Goal: Transaction & Acquisition: Purchase product/service

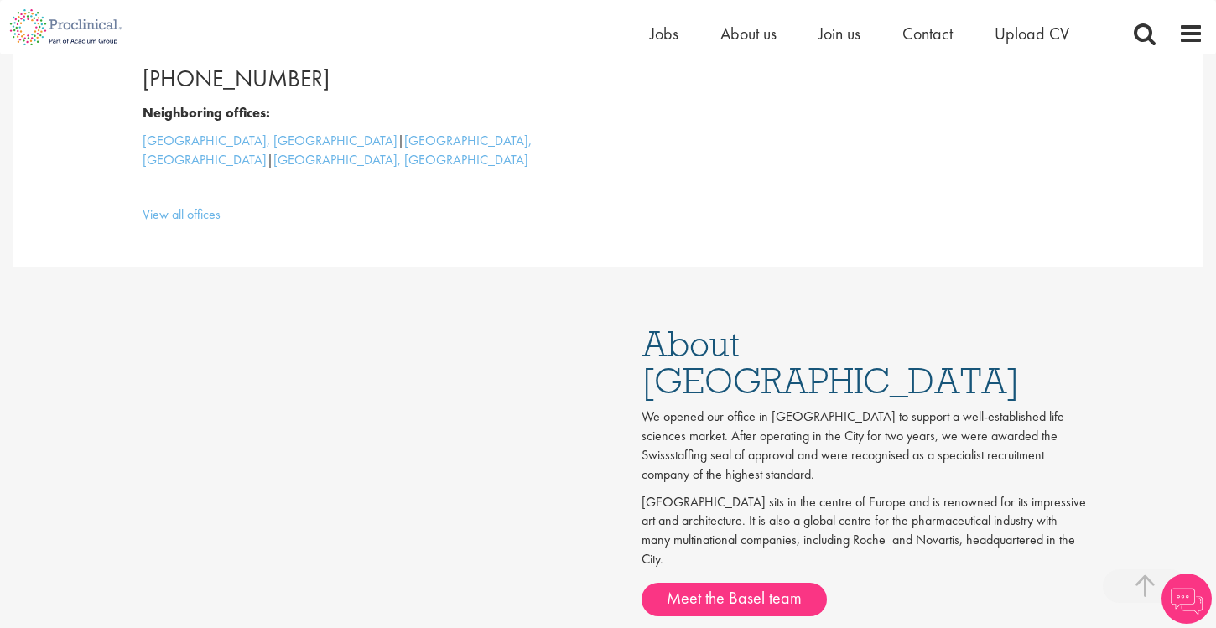
scroll to position [609, 0]
click at [719, 582] on link "Meet the Basel team" at bounding box center [734, 599] width 185 height 34
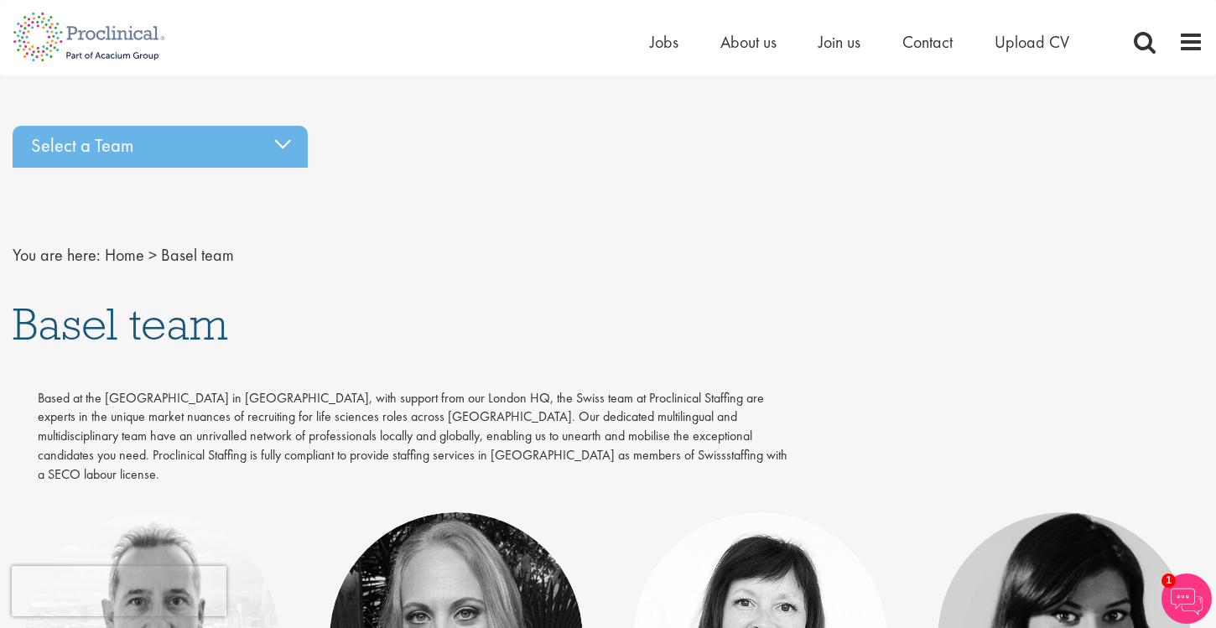
click at [670, 53] on li "Jobs" at bounding box center [664, 41] width 29 height 25
click at [667, 49] on span "Jobs" at bounding box center [664, 42] width 29 height 22
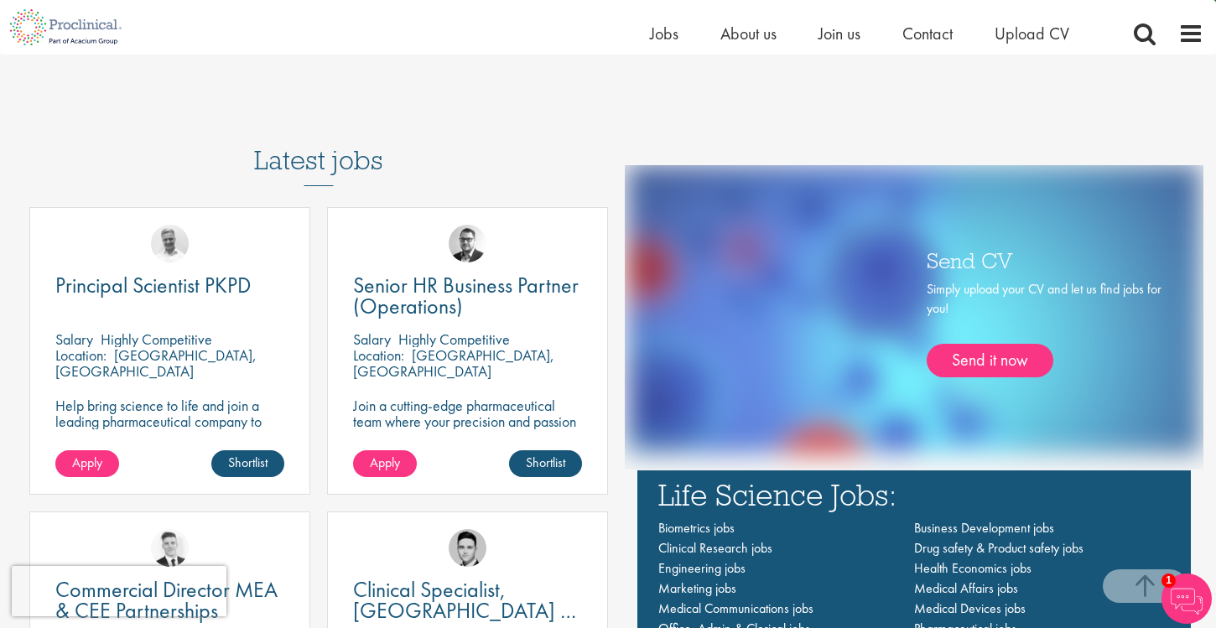
scroll to position [913, 0]
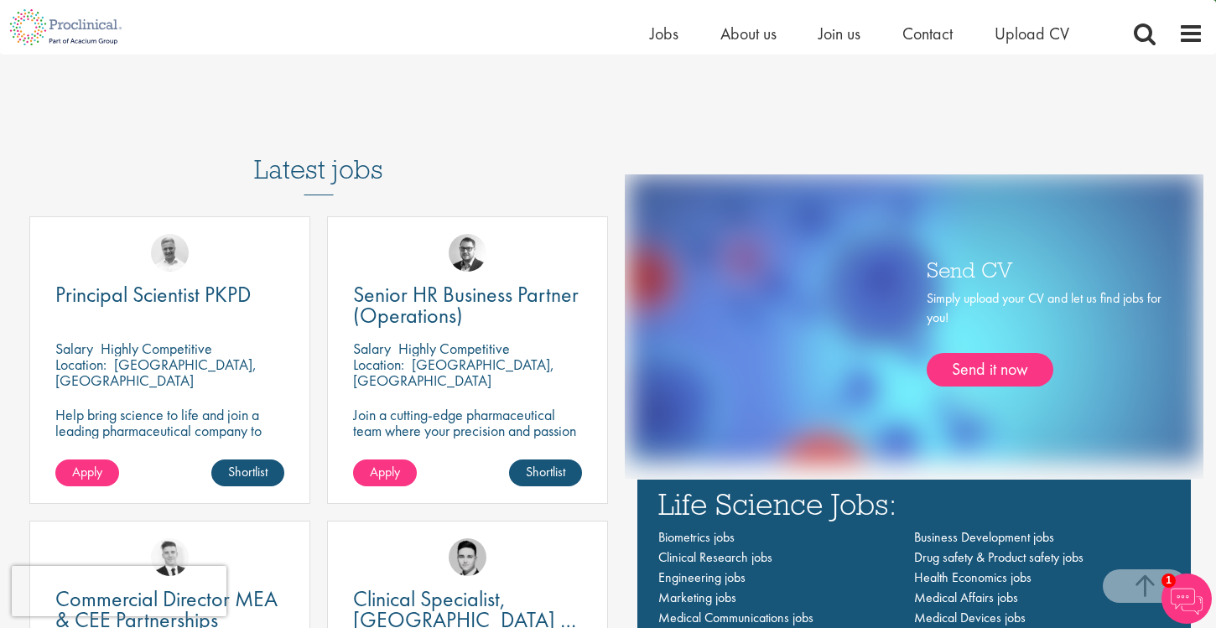
click at [1188, 595] on img at bounding box center [1187, 599] width 50 height 50
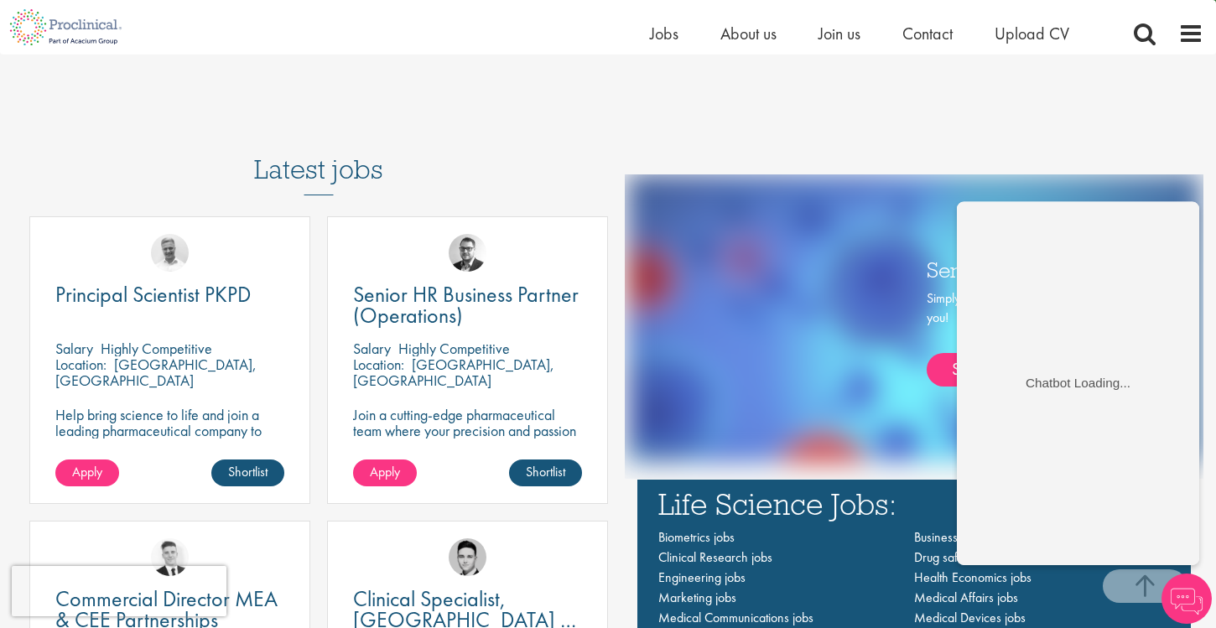
click at [1028, 139] on div "Latest jobs Principal Scientist PKPD Salary Highly Competitive Location: Readin…" at bounding box center [608, 469] width 1216 height 712
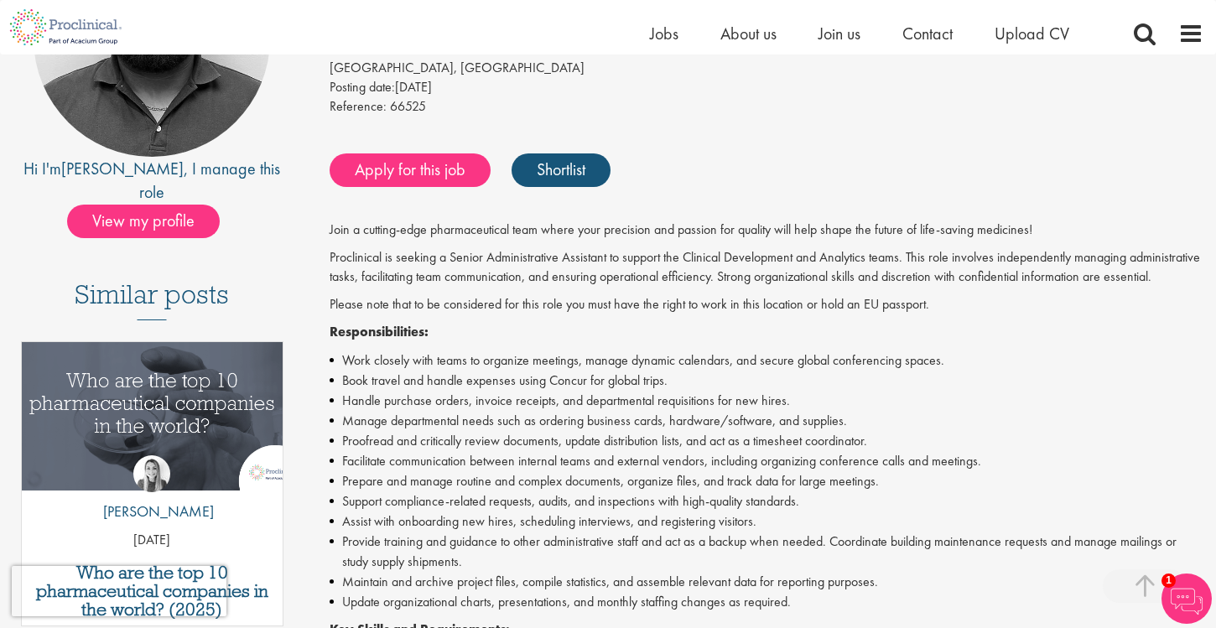
scroll to position [269, 0]
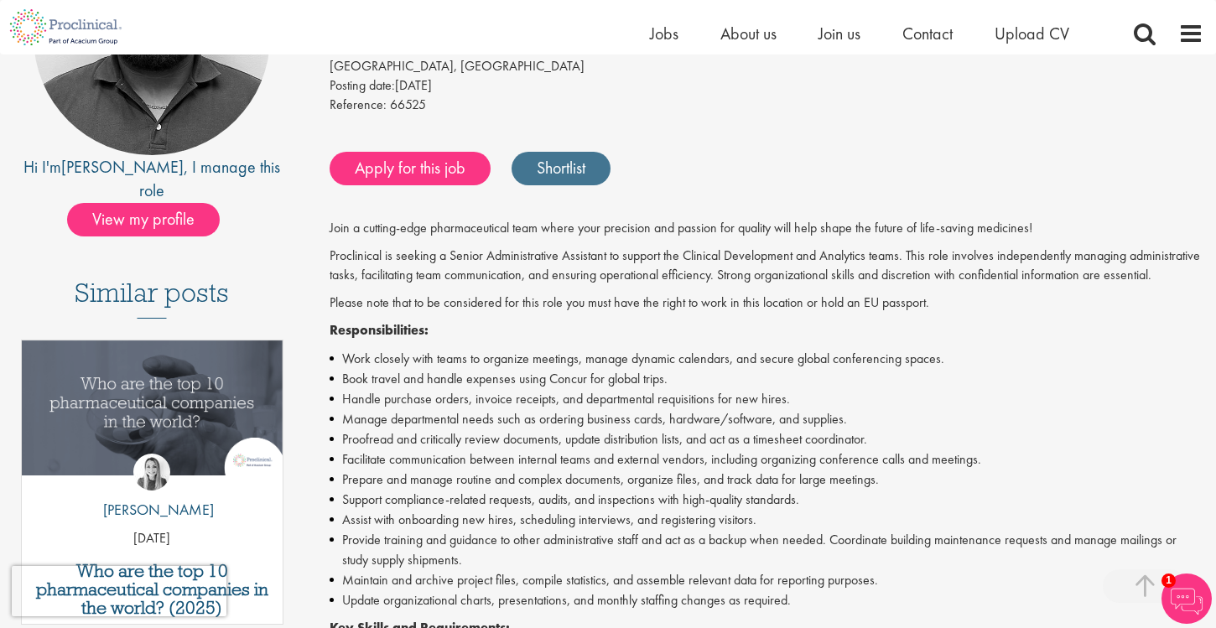
click at [547, 164] on link "Shortlist" at bounding box center [561, 169] width 99 height 34
click at [557, 163] on link "Shortlisted" at bounding box center [570, 169] width 117 height 34
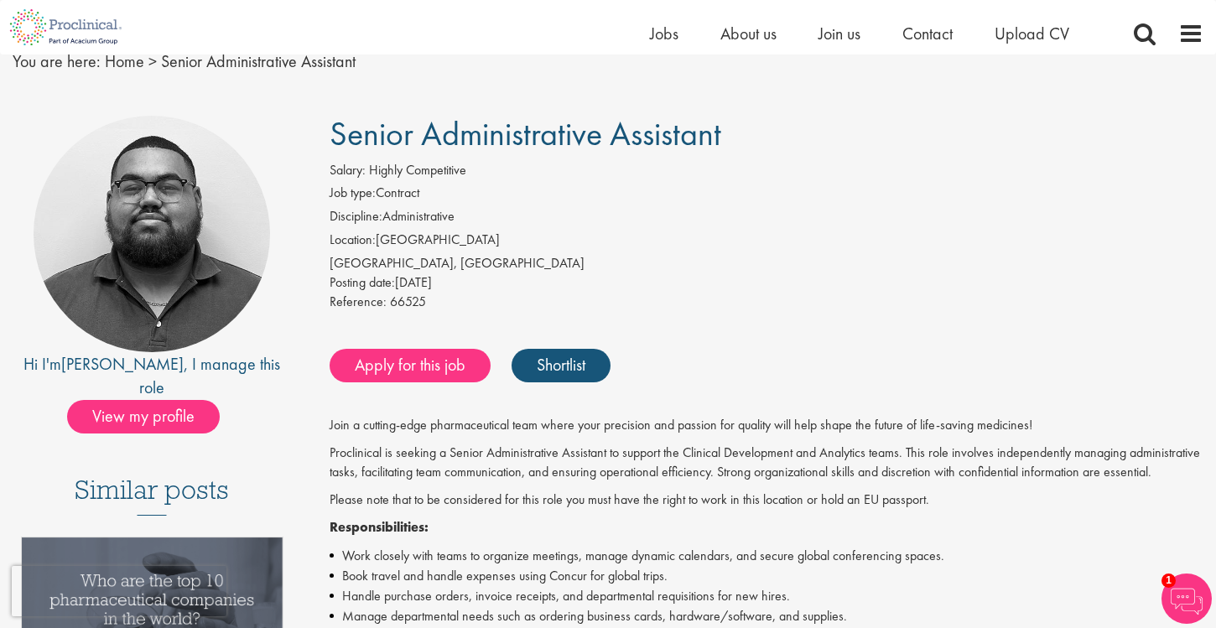
scroll to position [71, 0]
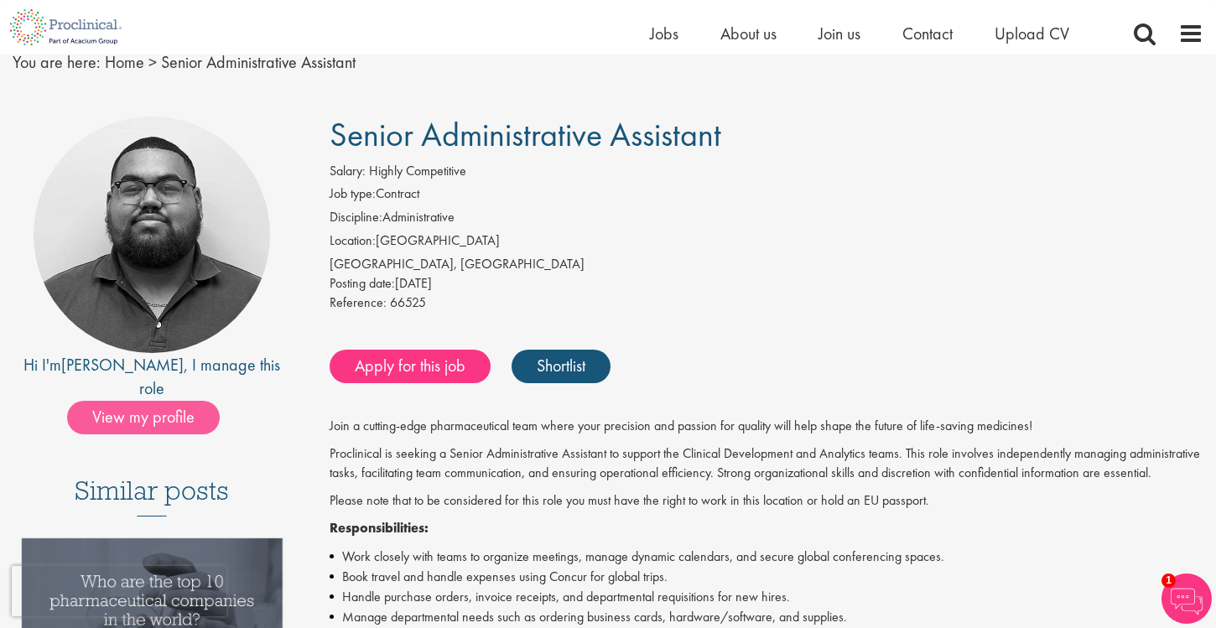
click at [180, 401] on span "View my profile" at bounding box center [143, 418] width 153 height 34
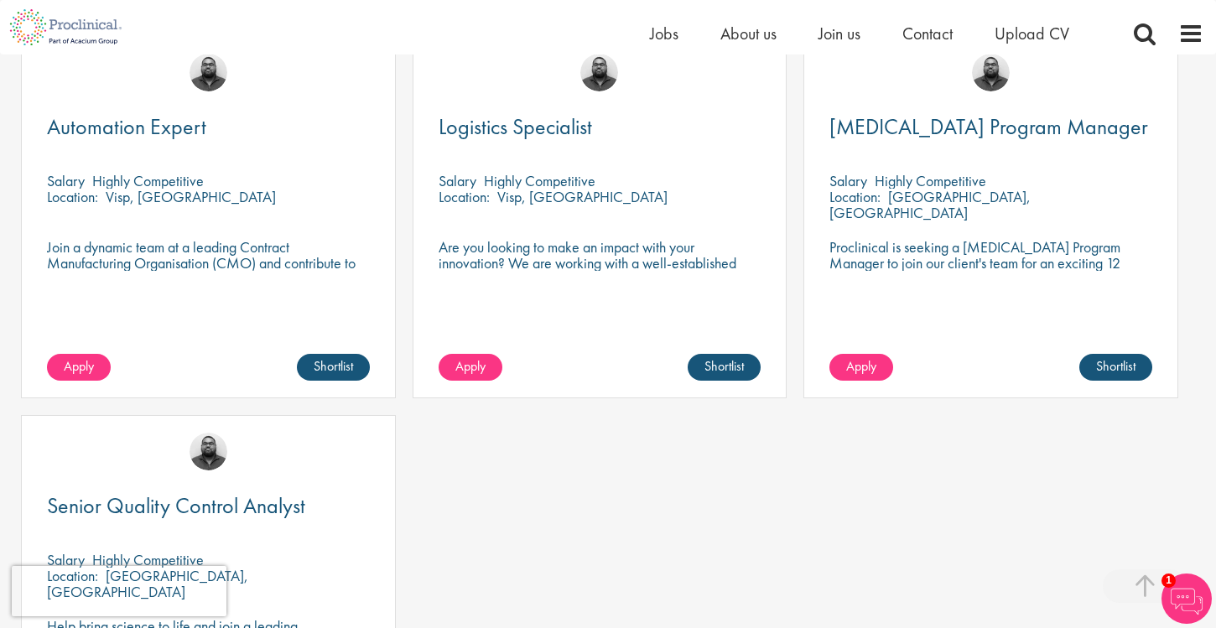
scroll to position [590, 0]
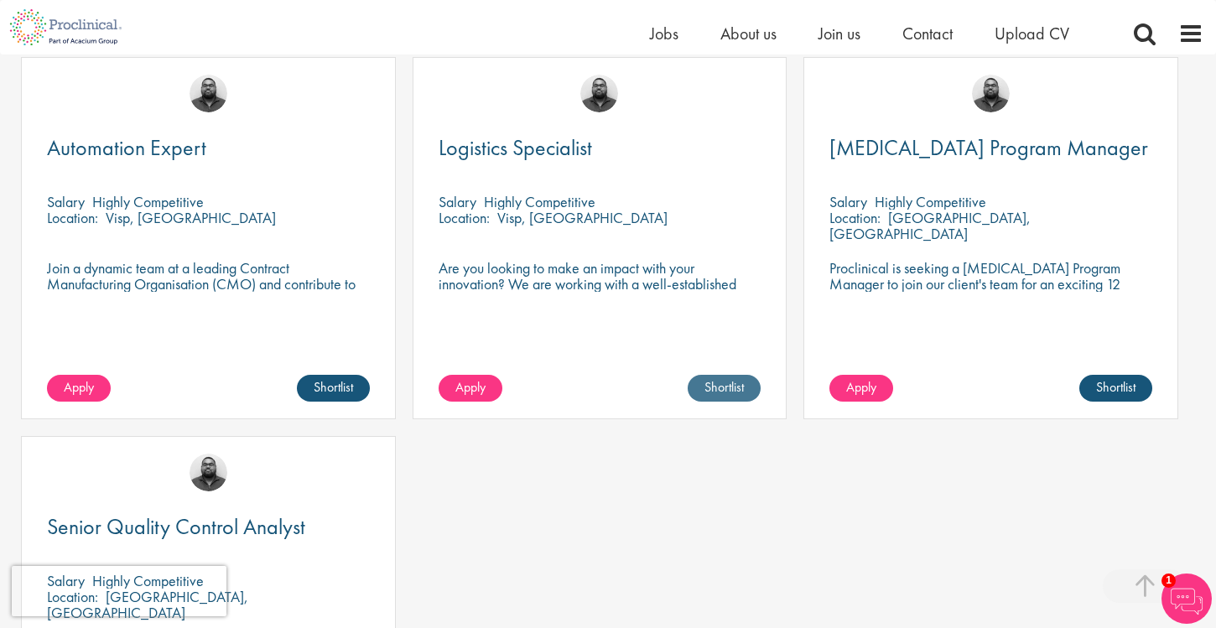
click at [699, 381] on link "Shortlist" at bounding box center [724, 388] width 73 height 27
click at [572, 309] on div "Logistics Specialist Salary Highly Competitive Location: Visp, Switzerland Are …" at bounding box center [600, 238] width 375 height 362
click at [532, 199] on p "Highly Competitive" at bounding box center [540, 201] width 112 height 19
click at [607, 93] on img at bounding box center [599, 94] width 38 height 38
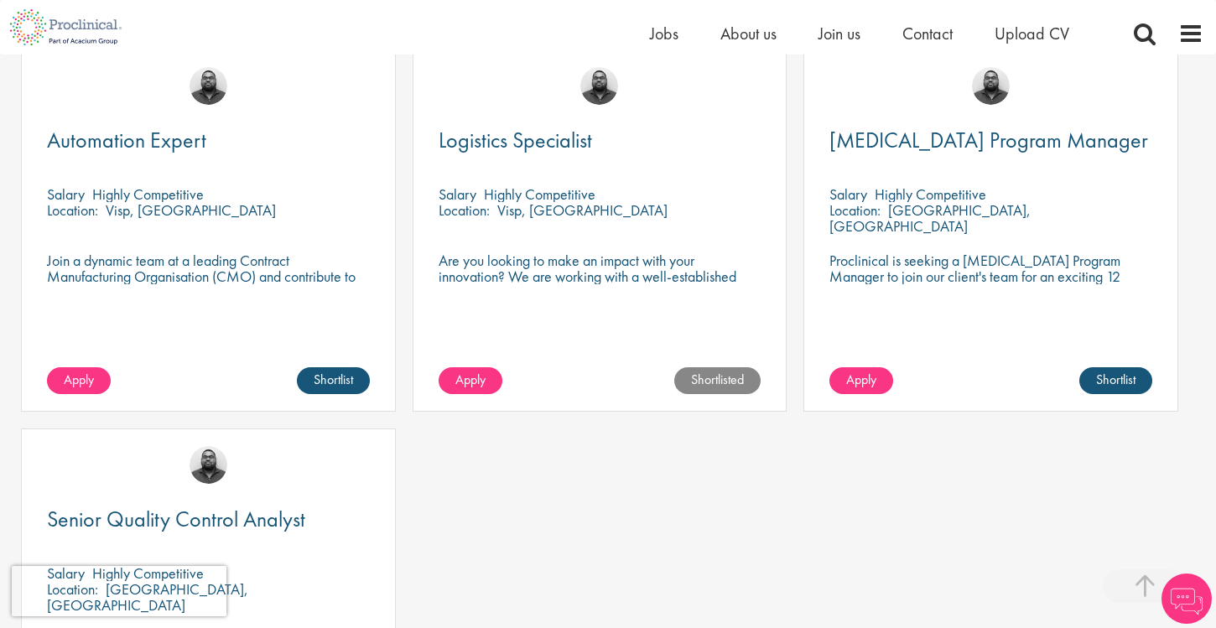
scroll to position [596, 0]
click at [552, 168] on div "Logistics Specialist" at bounding box center [600, 153] width 323 height 44
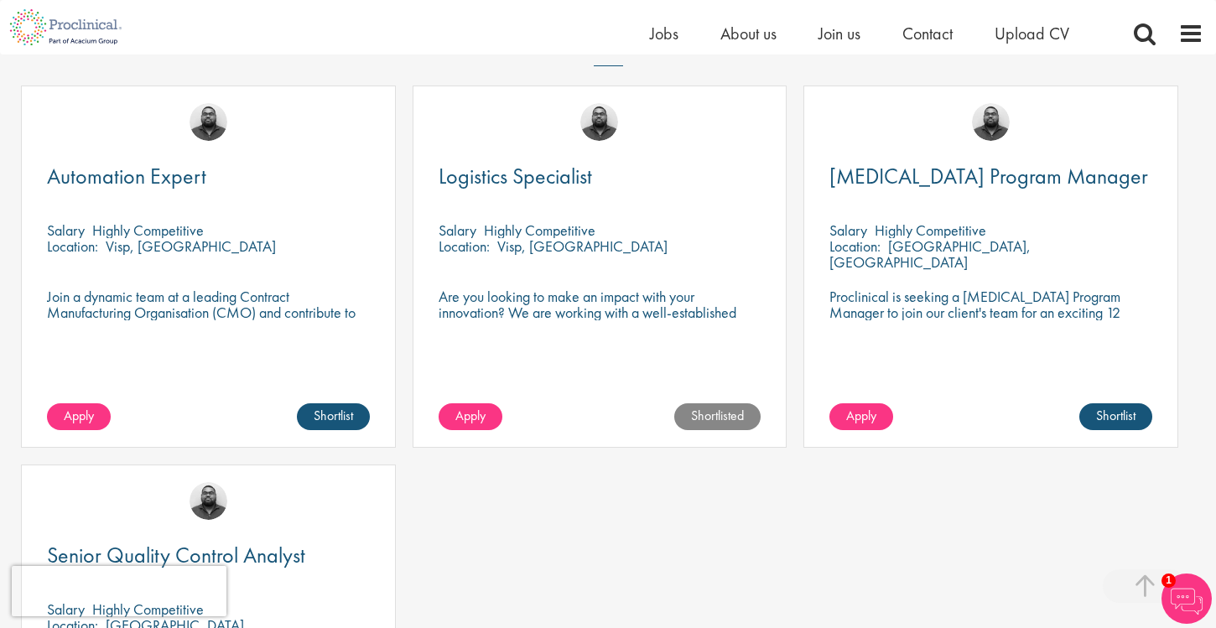
scroll to position [541, 0]
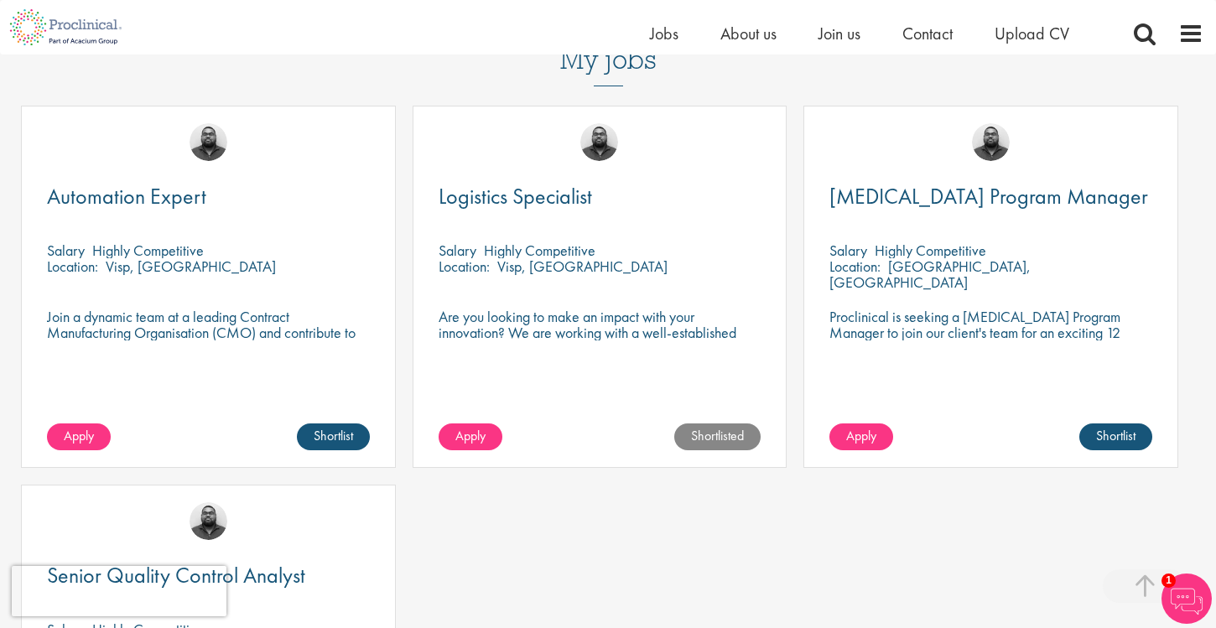
click at [530, 319] on p "Are you looking to make an impact with your innovation? We are working with a w…" at bounding box center [600, 341] width 323 height 64
click at [702, 431] on link "Shortlisted" at bounding box center [717, 437] width 86 height 27
click at [702, 431] on link "Shortlist" at bounding box center [724, 437] width 73 height 27
click at [573, 361] on div "Logistics Specialist Salary Highly Competitive Location: Visp, Switzerland Are …" at bounding box center [600, 287] width 375 height 362
click at [522, 231] on div "Logistics Specialist Salary Highly Competitive Location: Visp, Switzerland Are …" at bounding box center [600, 287] width 375 height 362
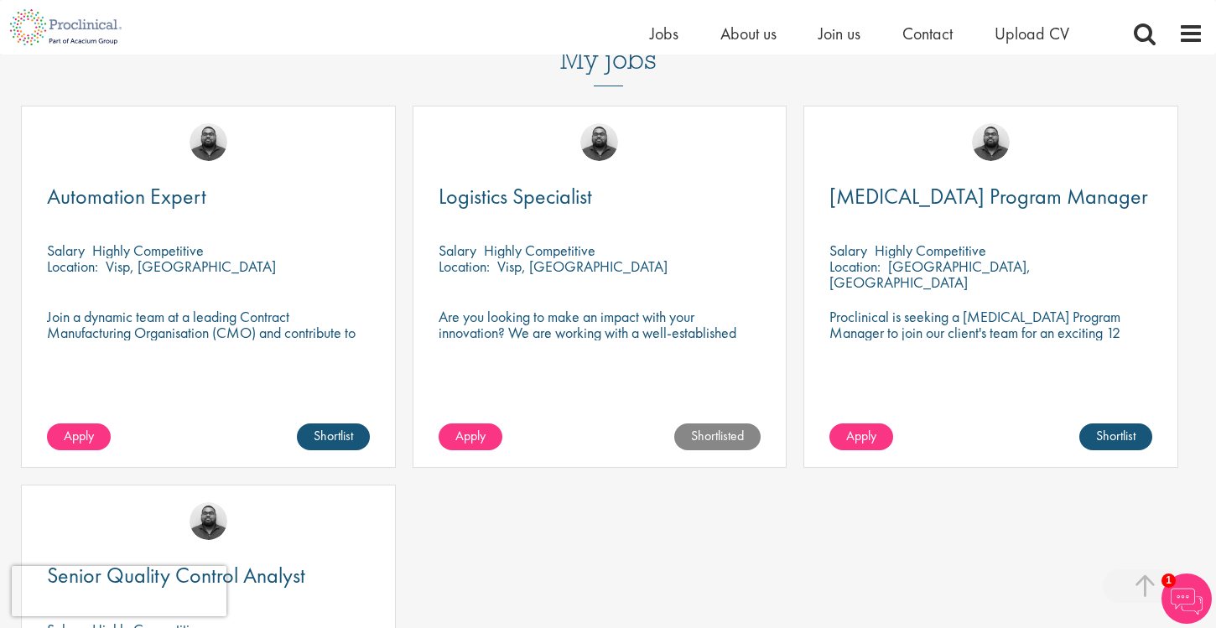
click at [590, 145] on img at bounding box center [599, 142] width 38 height 38
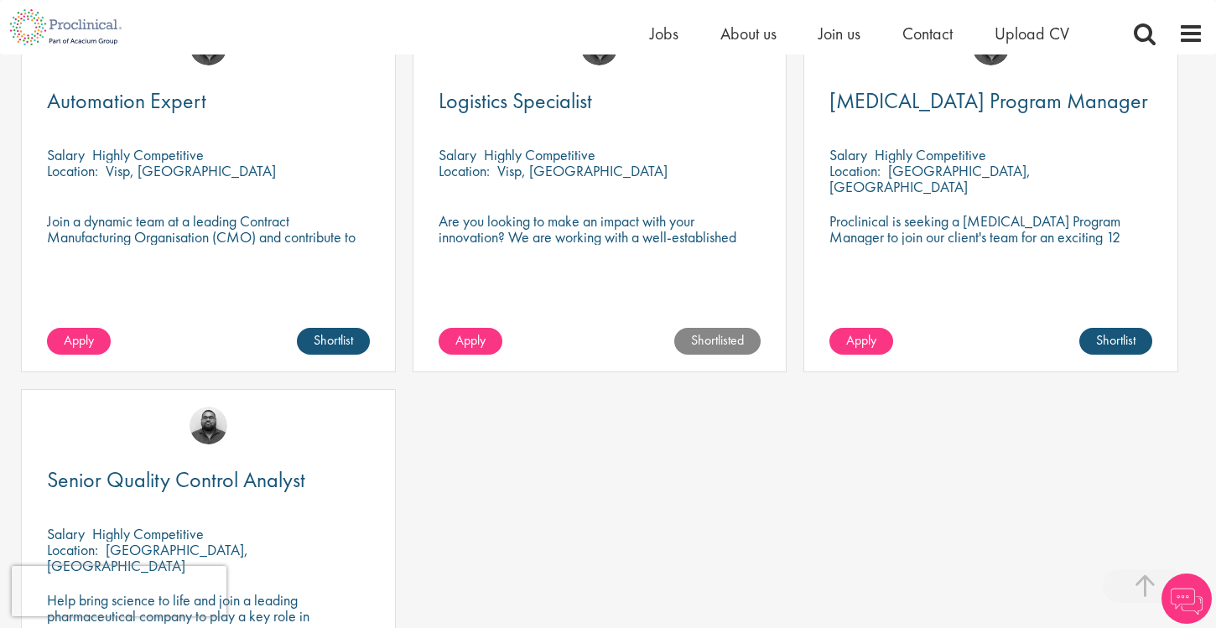
scroll to position [639, 0]
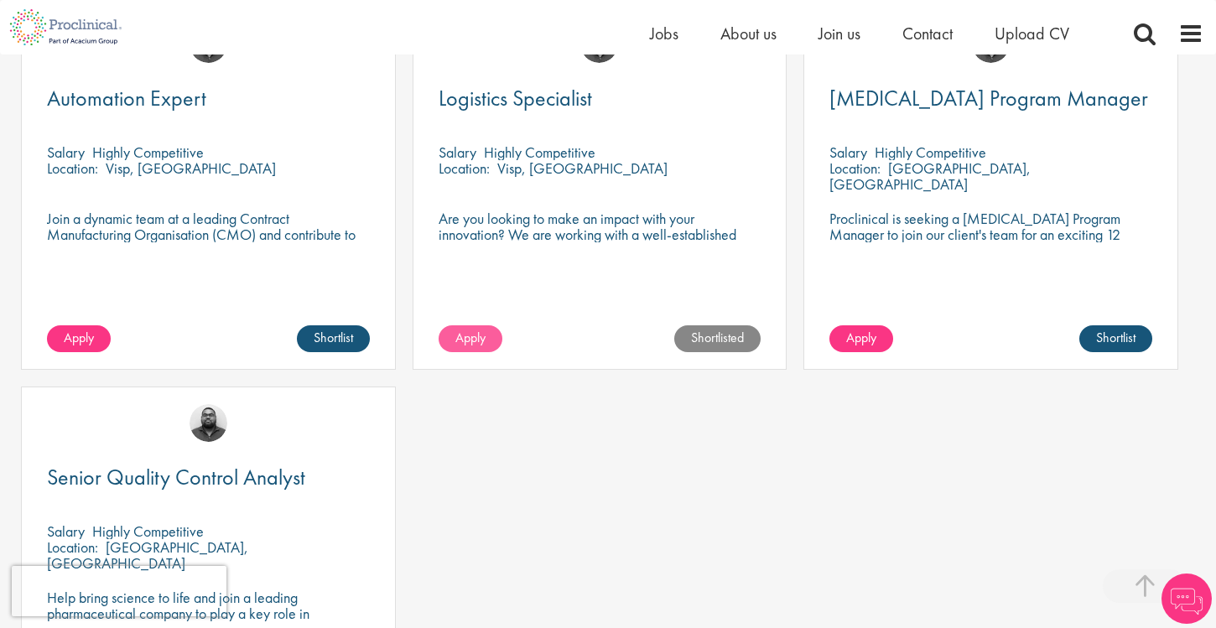
click at [476, 341] on span "Apply" at bounding box center [470, 338] width 30 height 18
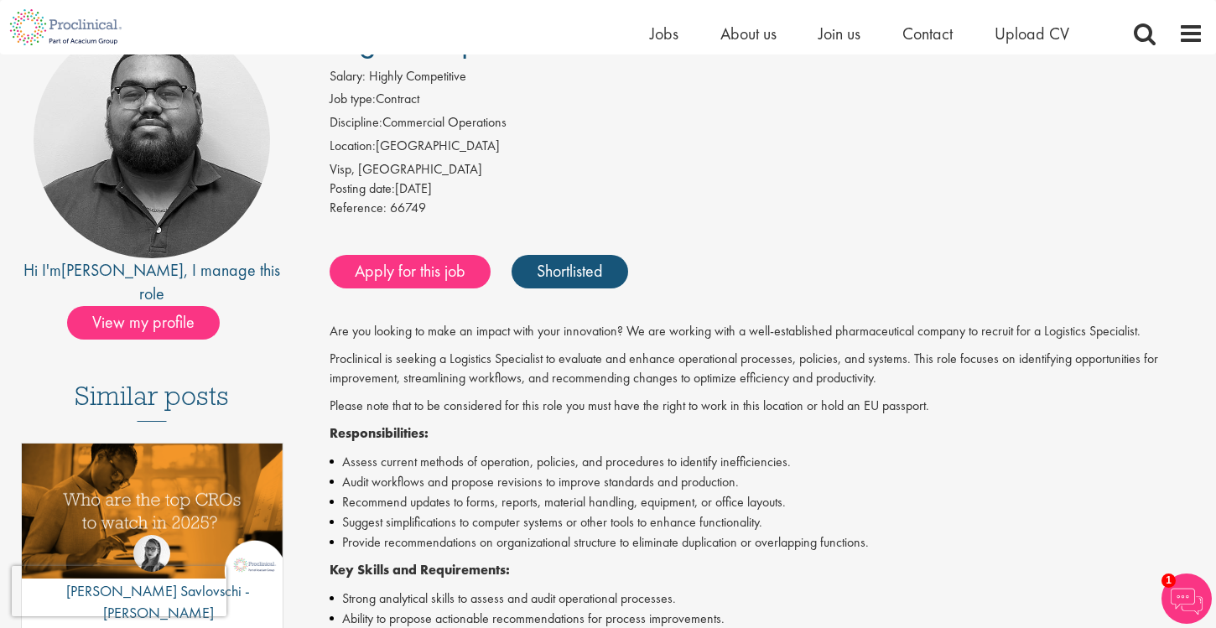
scroll to position [167, 0]
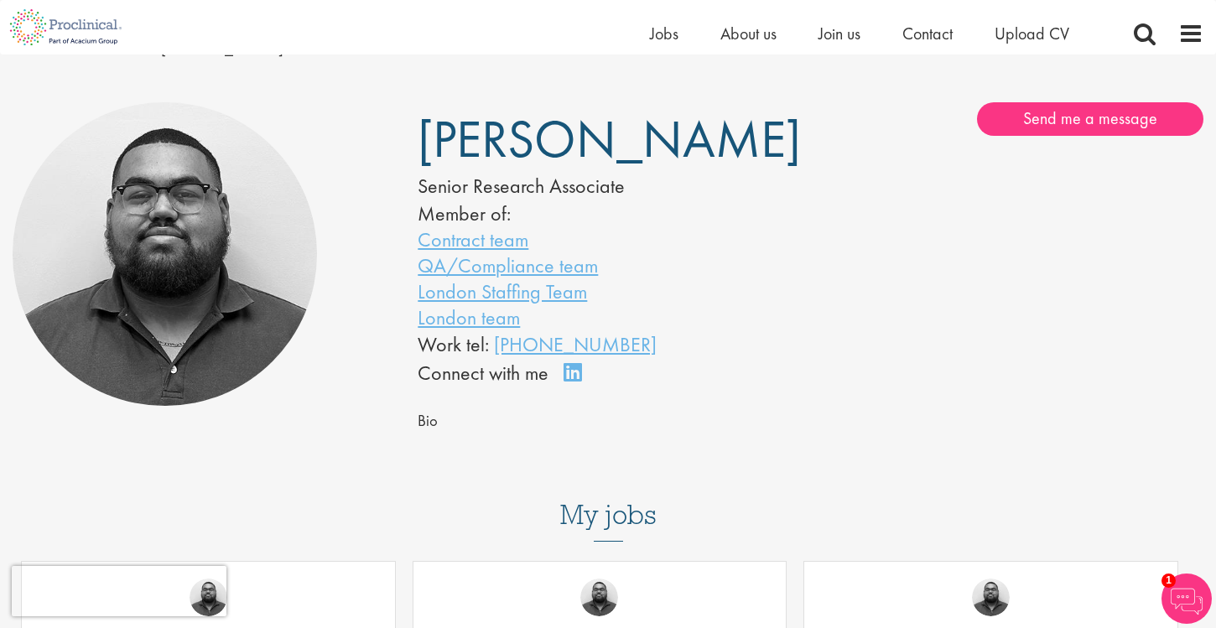
scroll to position [85, 0]
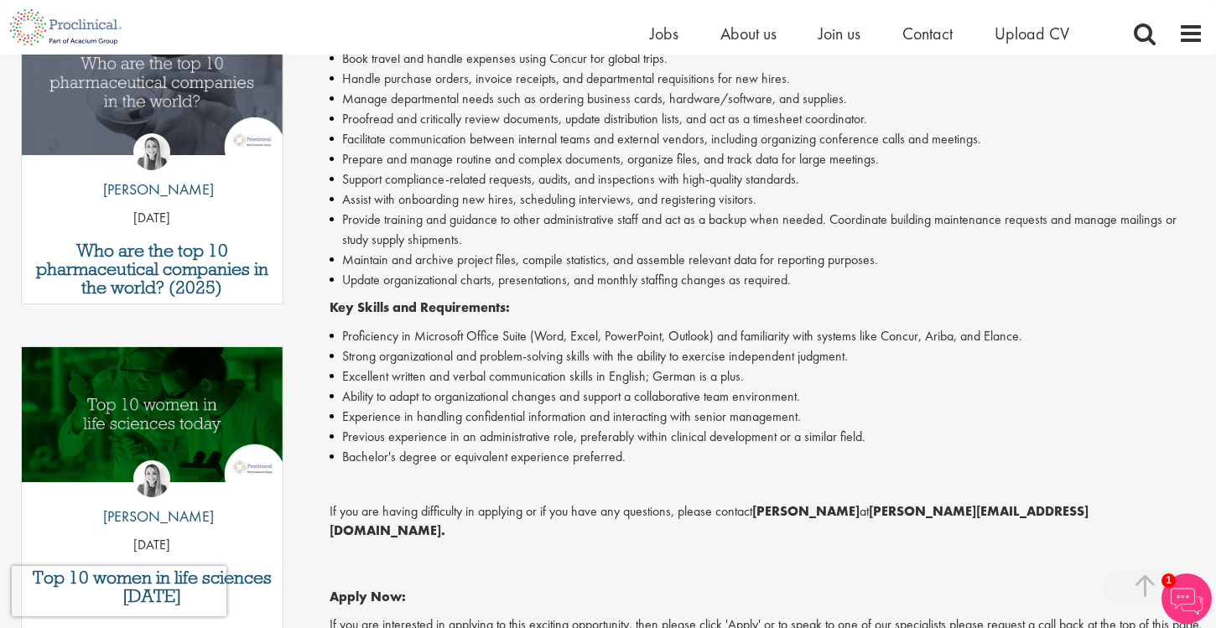
scroll to position [591, 0]
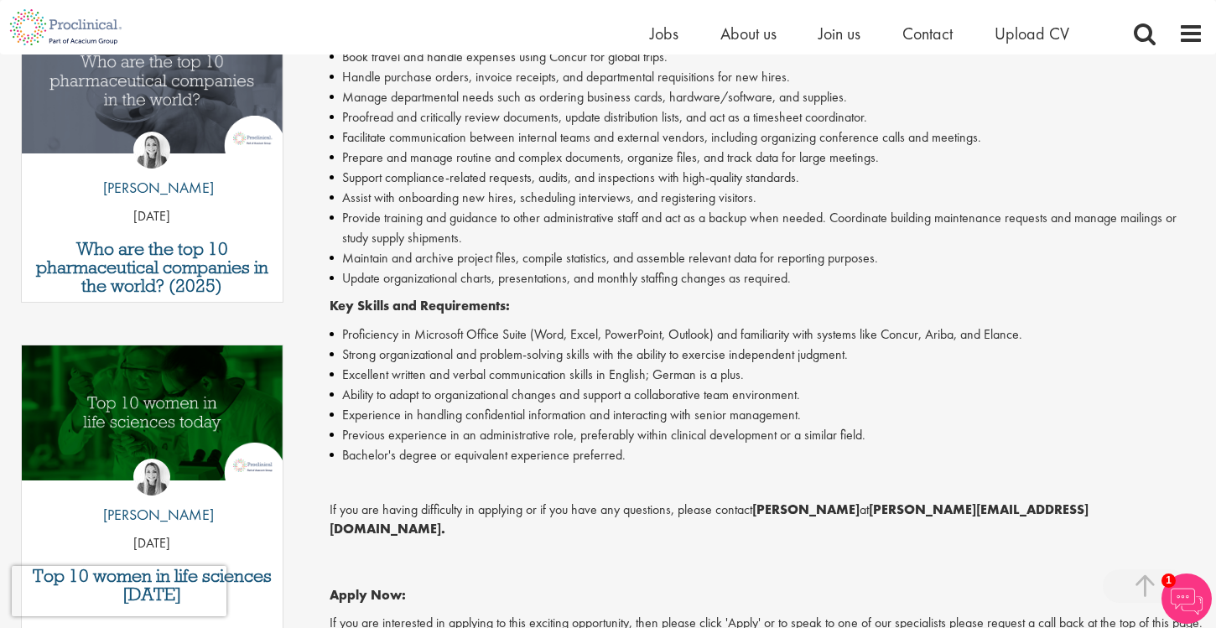
drag, startPoint x: 1069, startPoint y: 500, endPoint x: 883, endPoint y: 495, distance: 186.2
click at [883, 501] on strong "a.bennett@proclinical.com." at bounding box center [709, 519] width 759 height 37
copy p "a.bennett@proclinical.com"
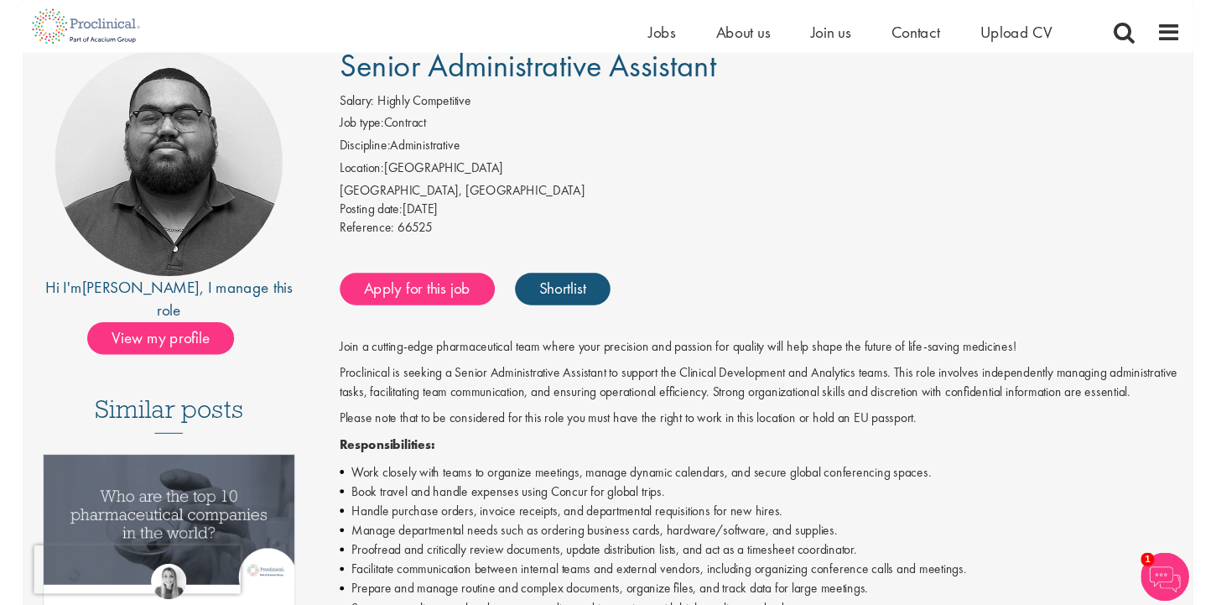
scroll to position [139, 0]
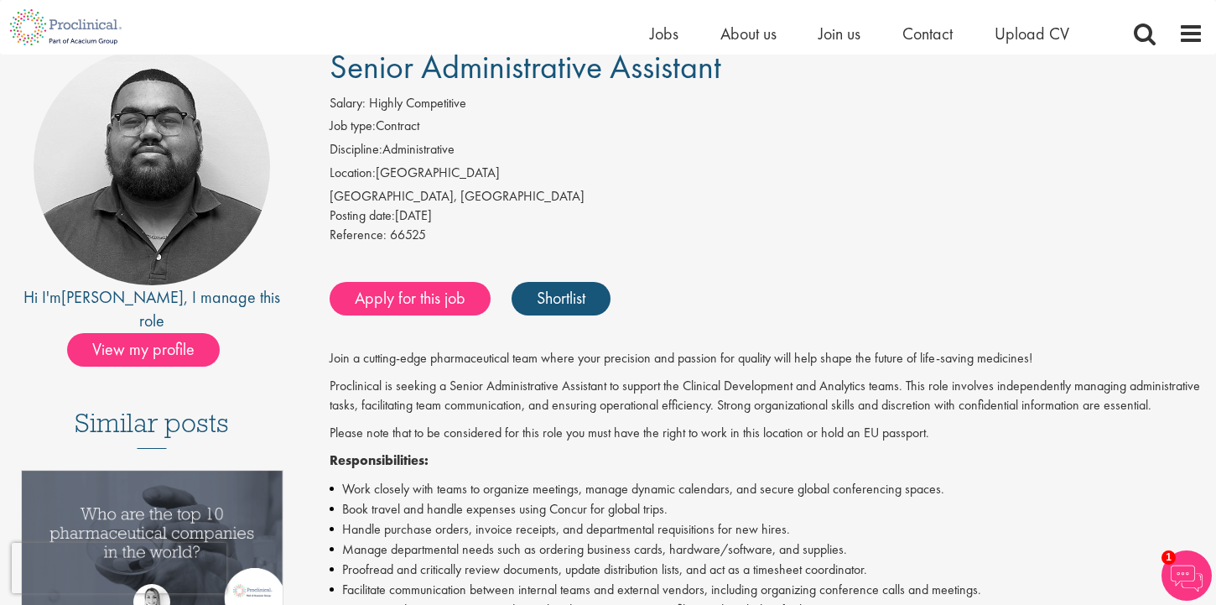
drag, startPoint x: 334, startPoint y: 65, endPoint x: 776, endPoint y: 60, distance: 442.0
click at [776, 60] on h1 "Senior Administrative Assistant" at bounding box center [767, 67] width 875 height 37
copy span "Senior Administrative Assistant"
drag, startPoint x: 330, startPoint y: 227, endPoint x: 444, endPoint y: 227, distance: 114.1
click at [445, 229] on div "Reference: 66525" at bounding box center [767, 237] width 875 height 23
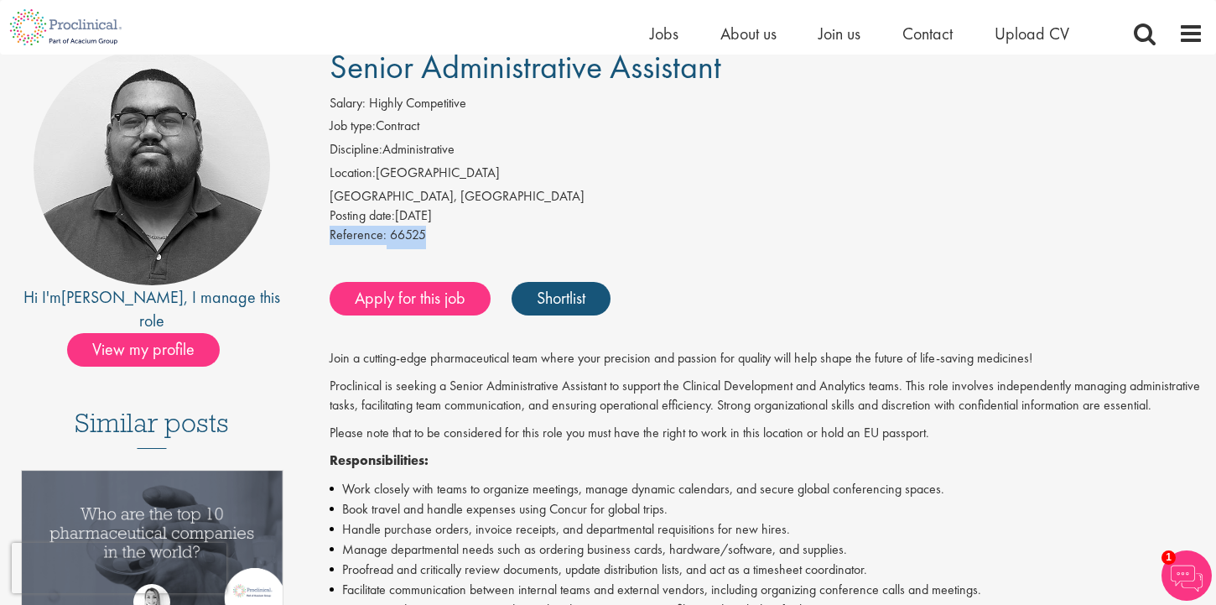
copy div "Reference: 66525"
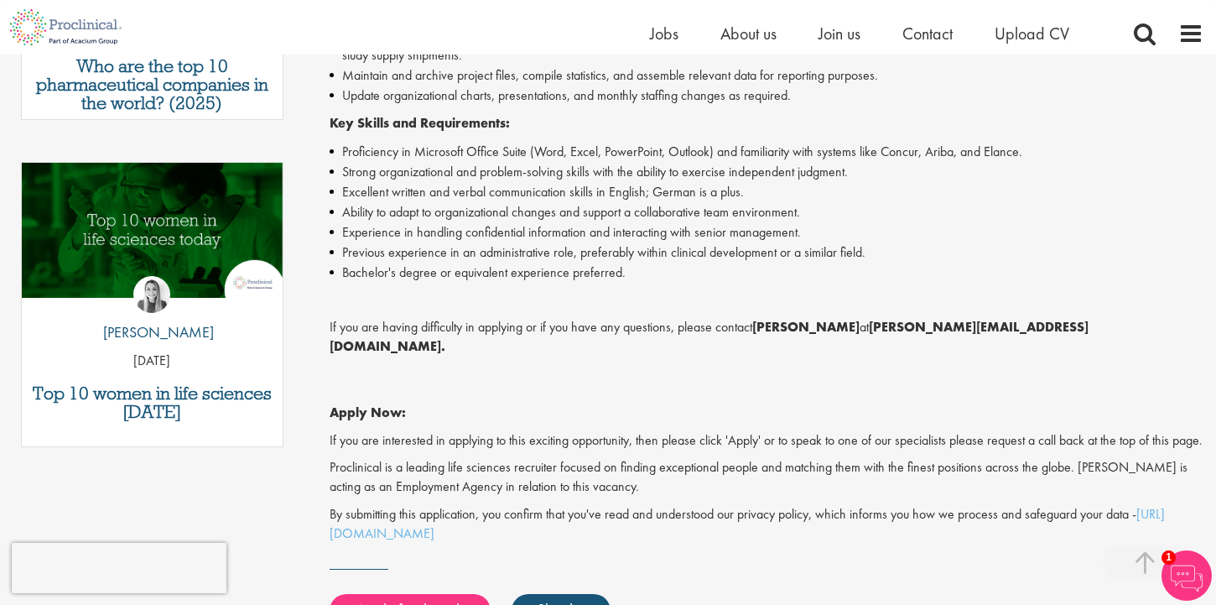
scroll to position [776, 0]
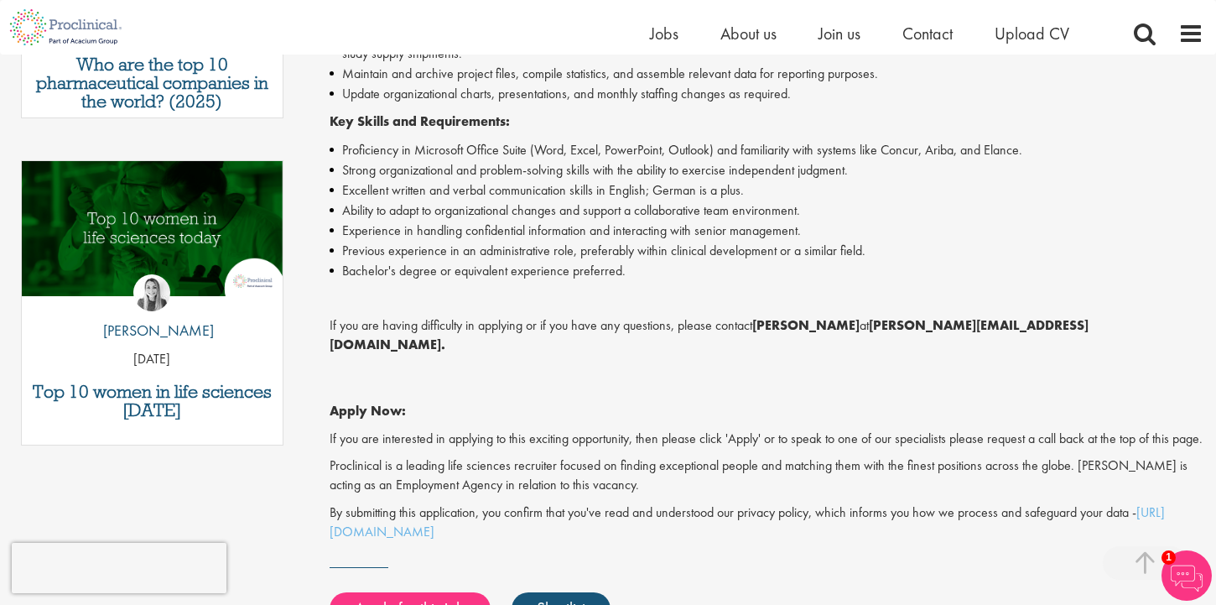
drag, startPoint x: 761, startPoint y: 315, endPoint x: 866, endPoint y: 320, distance: 105.8
click at [860, 320] on strong "Ashley Bennett" at bounding box center [805, 325] width 107 height 18
copy p "Ashley Bennett"
drag, startPoint x: 1070, startPoint y: 316, endPoint x: 887, endPoint y: 319, distance: 182.8
click at [886, 318] on strong "a.bennett@proclinical.com." at bounding box center [709, 334] width 759 height 37
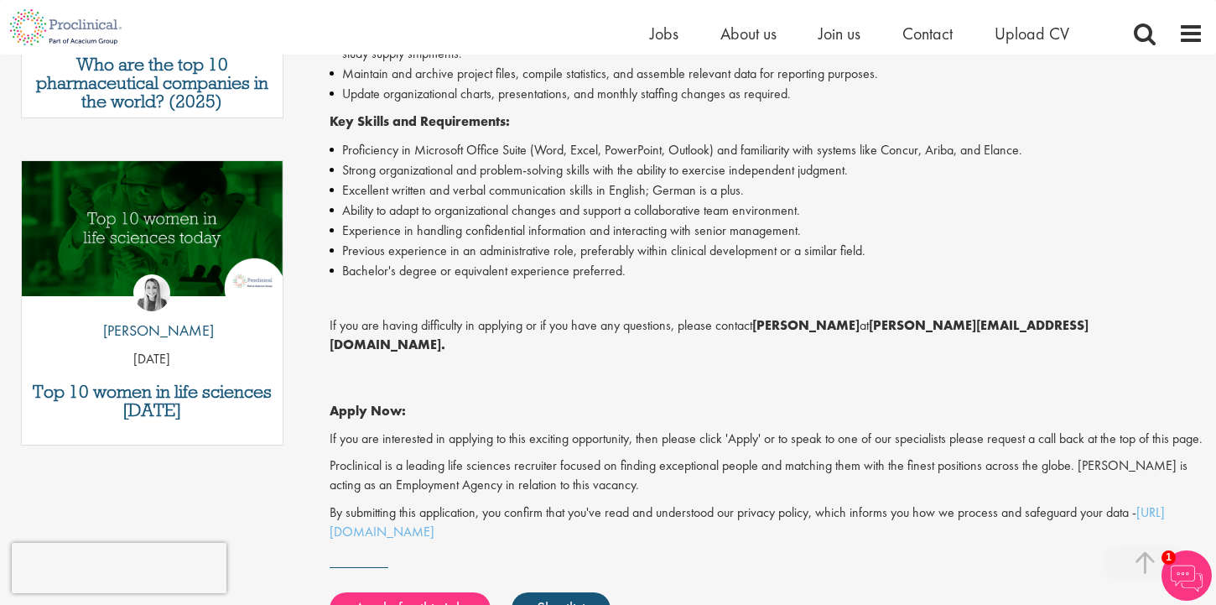
copy p "a.bennett@proclinical.com."
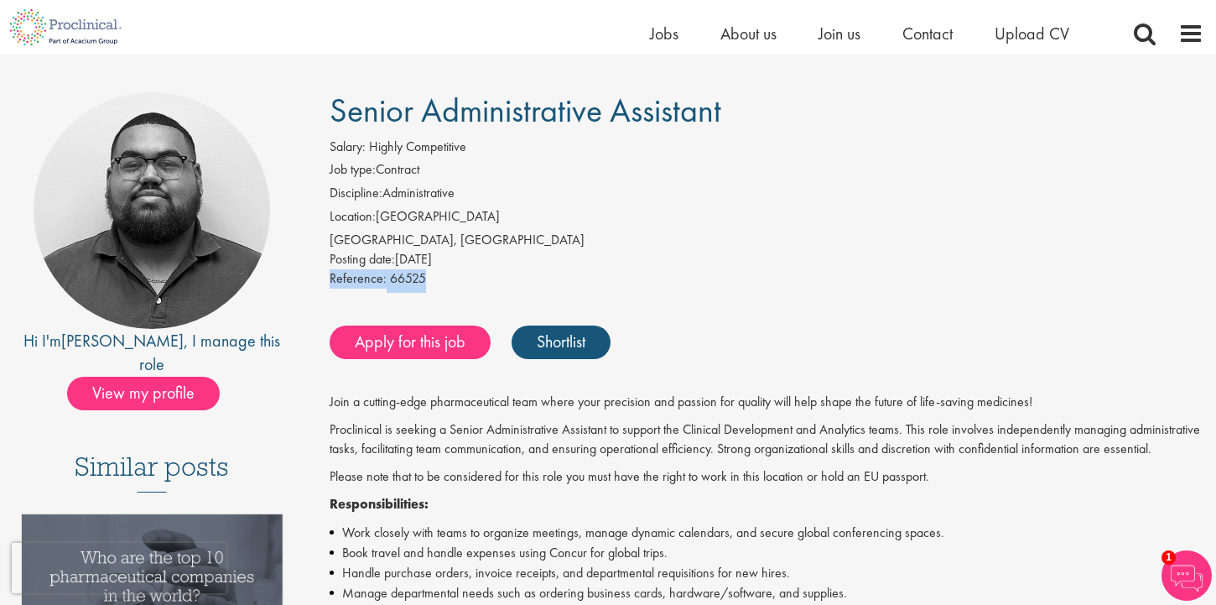
scroll to position [100, 0]
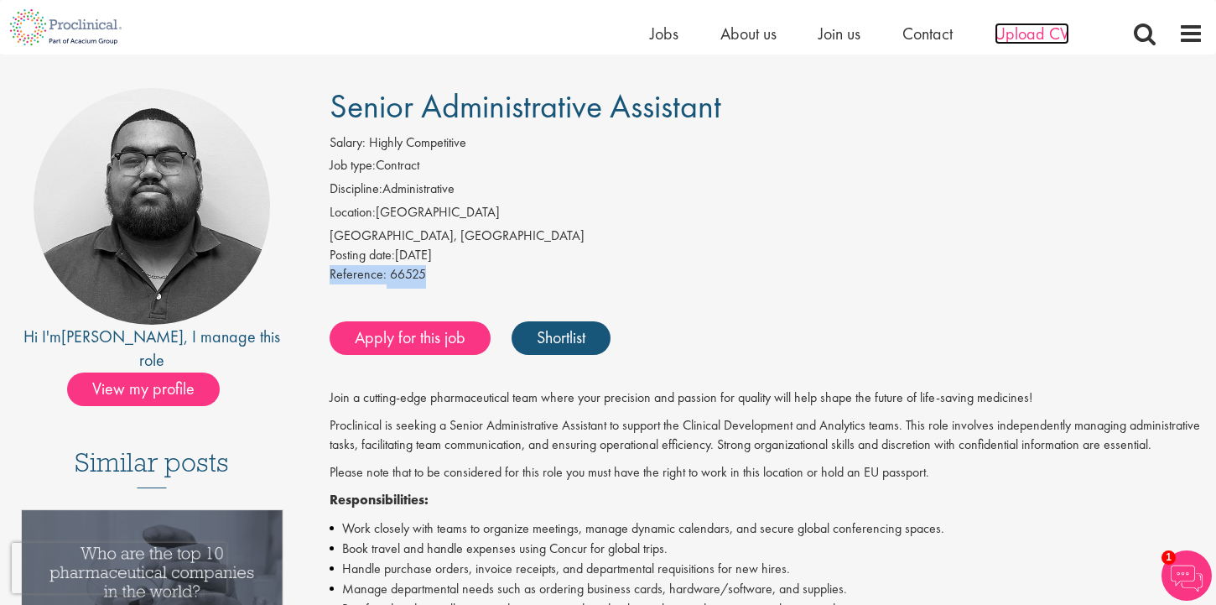
click at [1043, 38] on span "Upload CV" at bounding box center [1032, 34] width 75 height 22
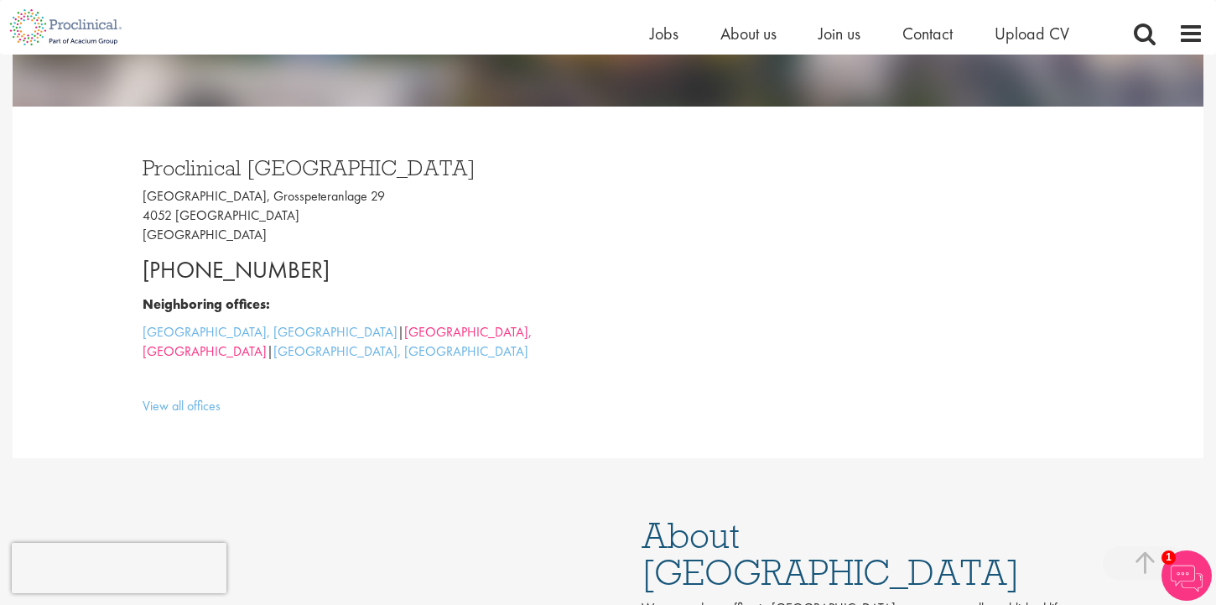
scroll to position [416, 0]
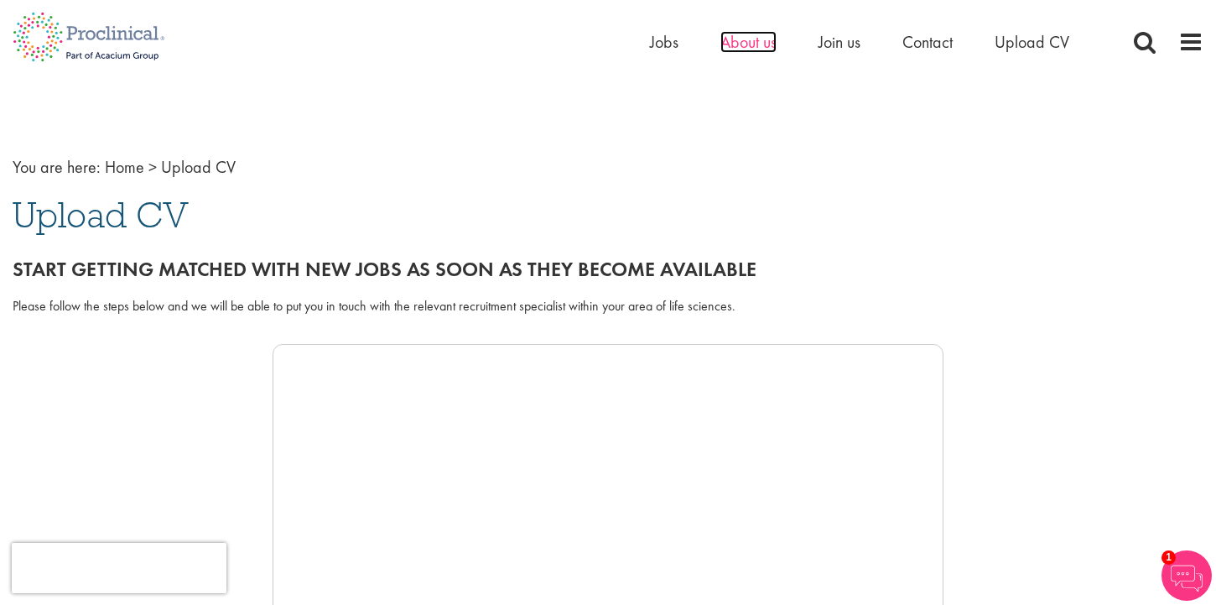
click at [738, 44] on span "About us" at bounding box center [748, 42] width 56 height 22
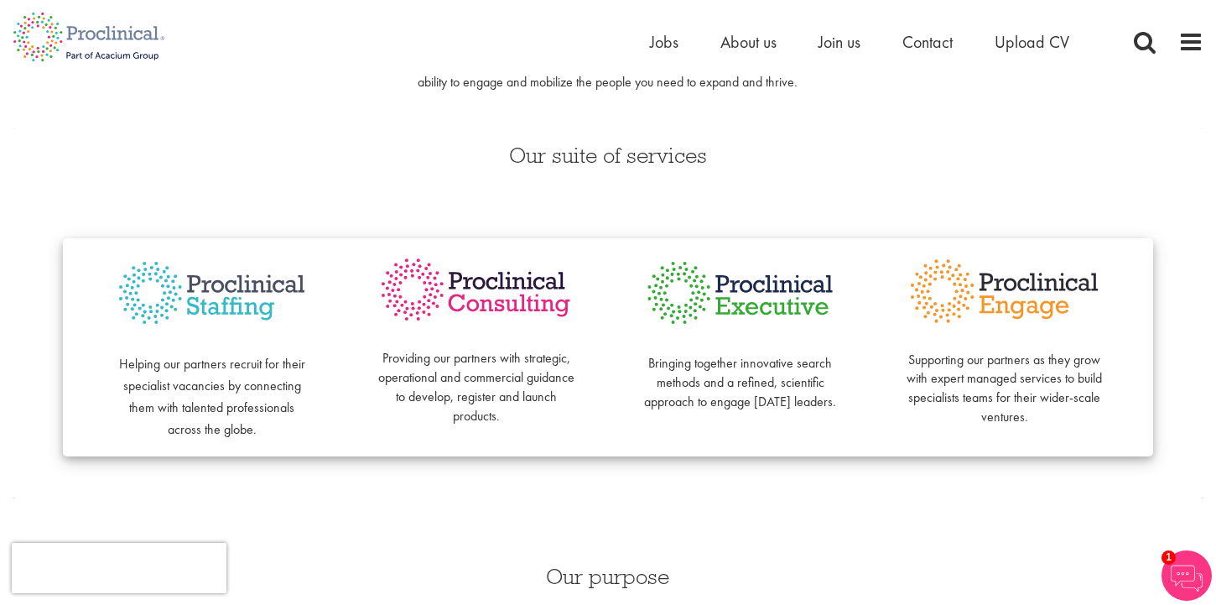
scroll to position [311, 0]
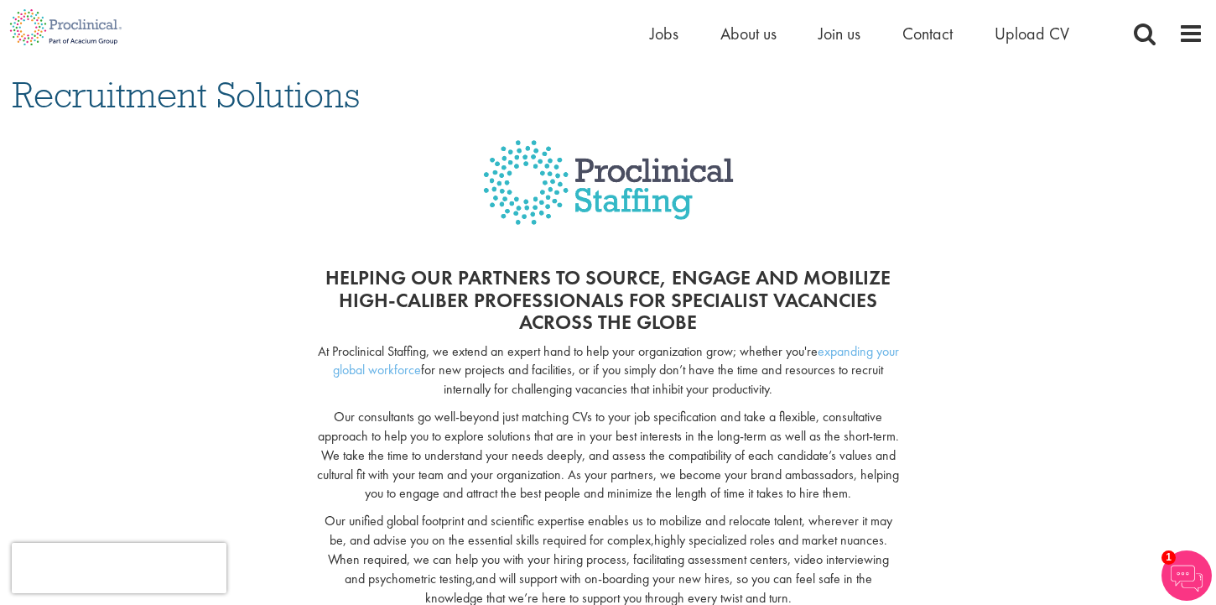
scroll to position [115, 0]
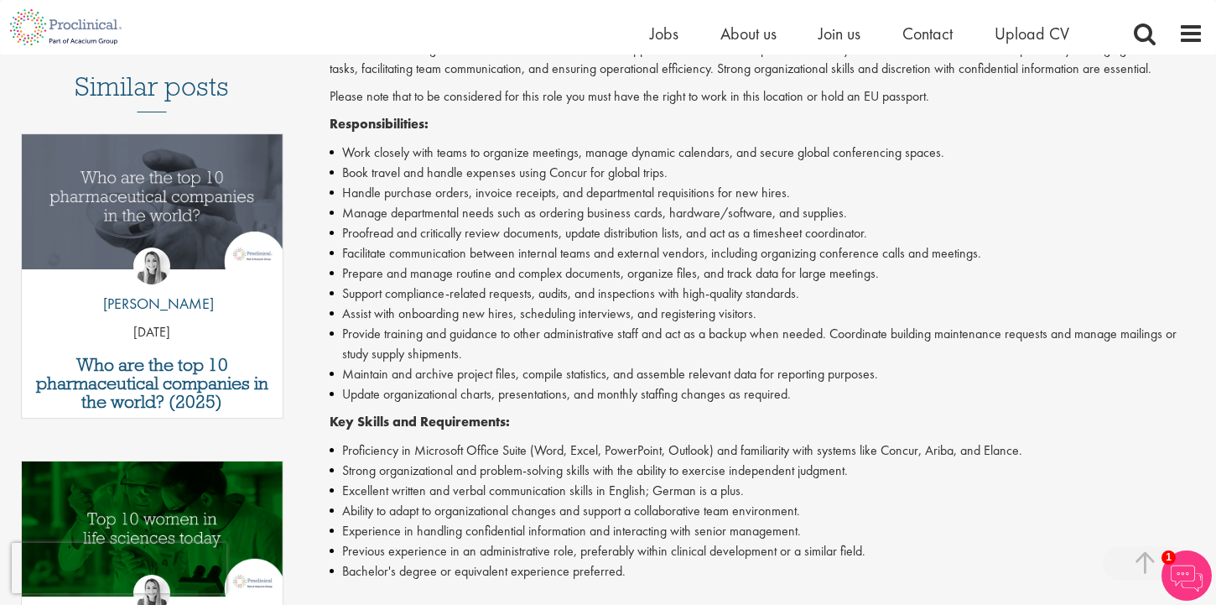
scroll to position [481, 0]
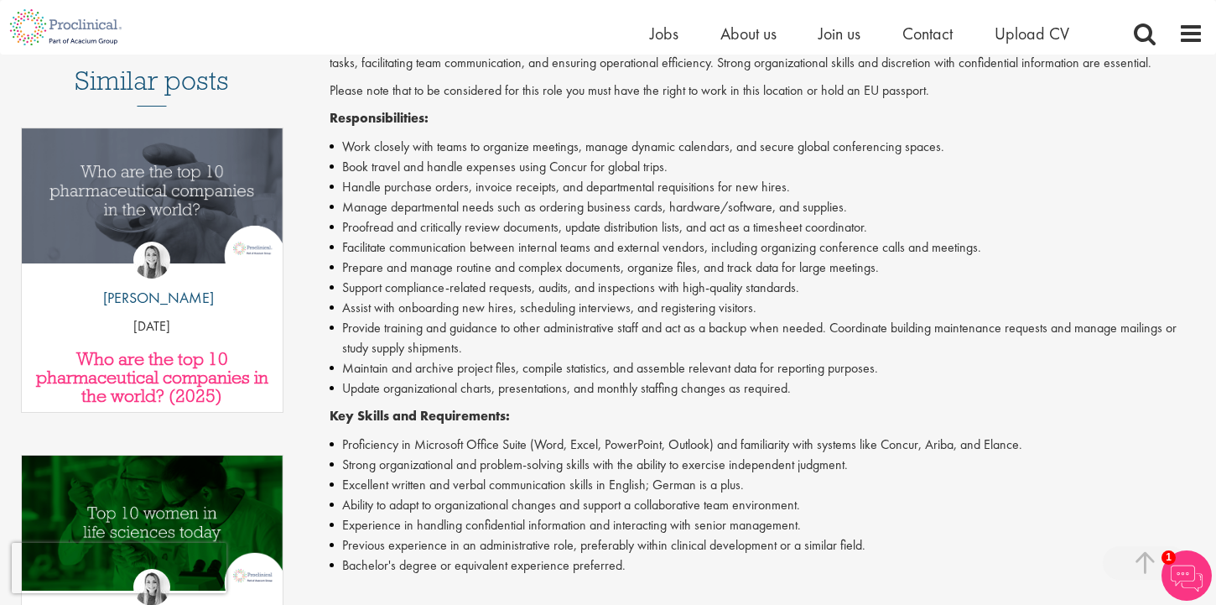
click at [154, 363] on h3 "Who are the top 10 pharmaceutical companies in the world? (2025)" at bounding box center [152, 377] width 244 height 55
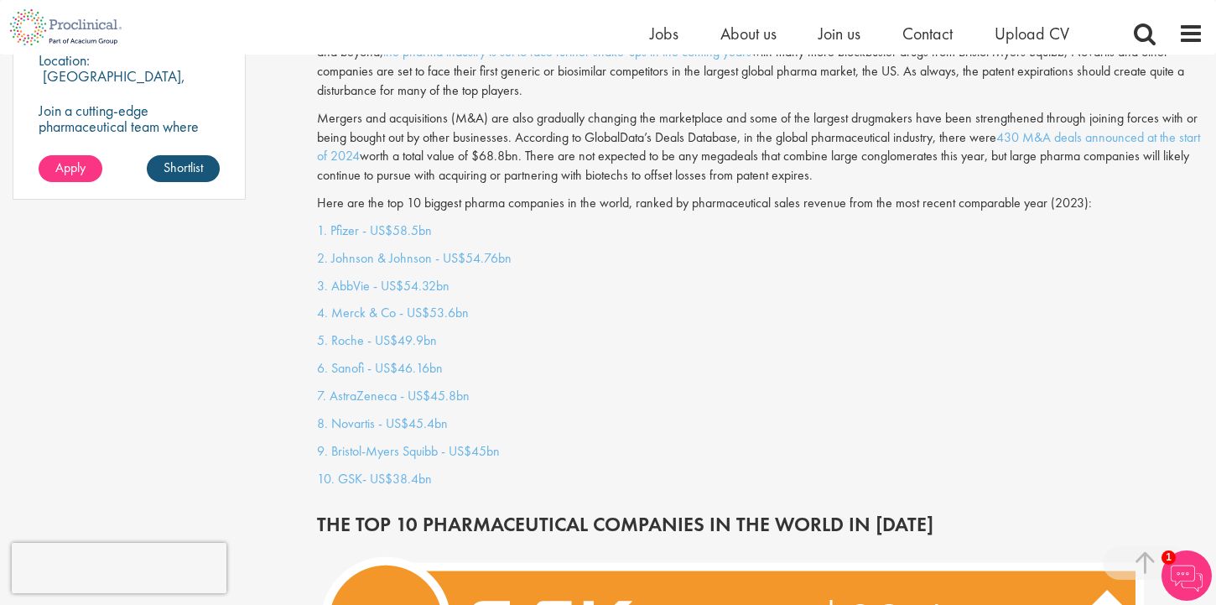
scroll to position [1393, 0]
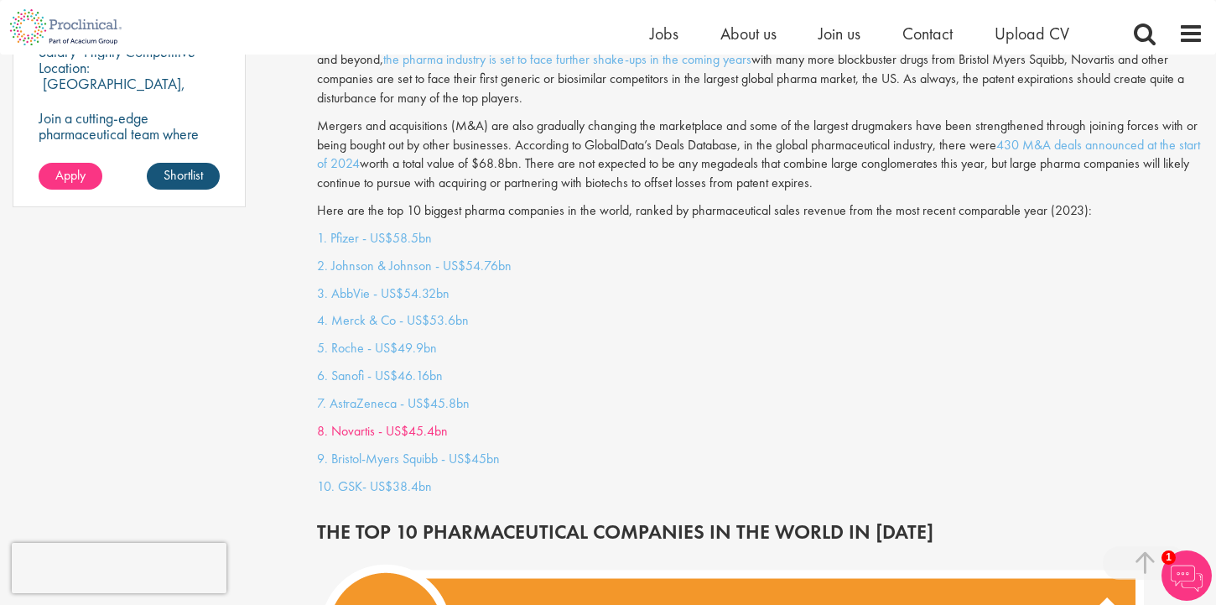
click at [403, 422] on link "8. Novartis - US$45.4bn" at bounding box center [382, 431] width 131 height 18
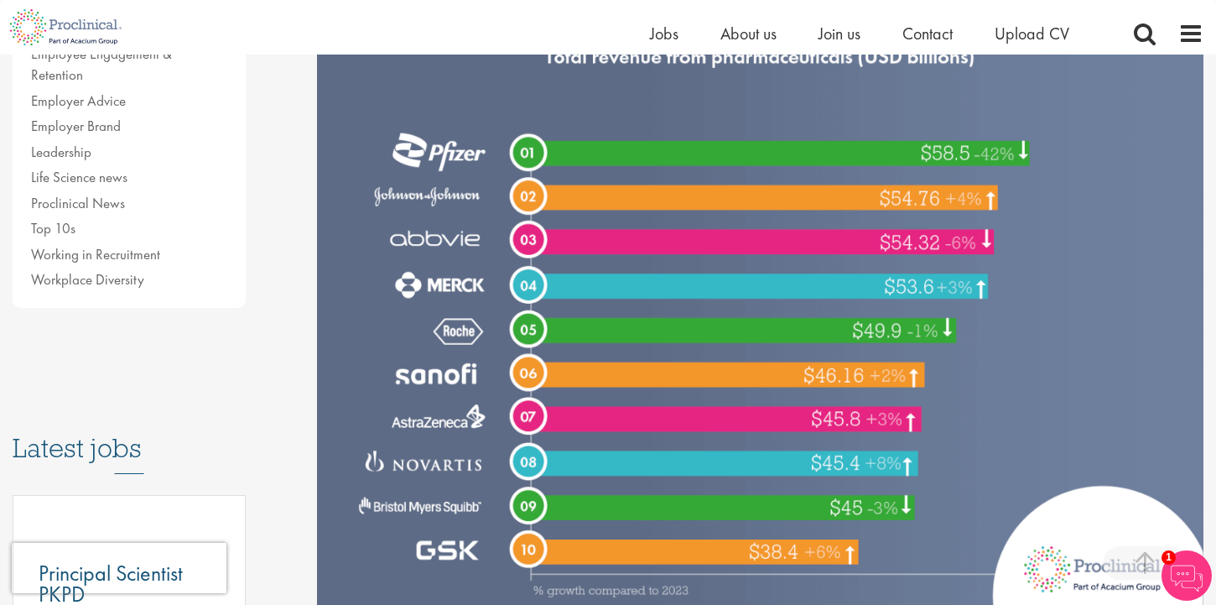
scroll to position [372, 0]
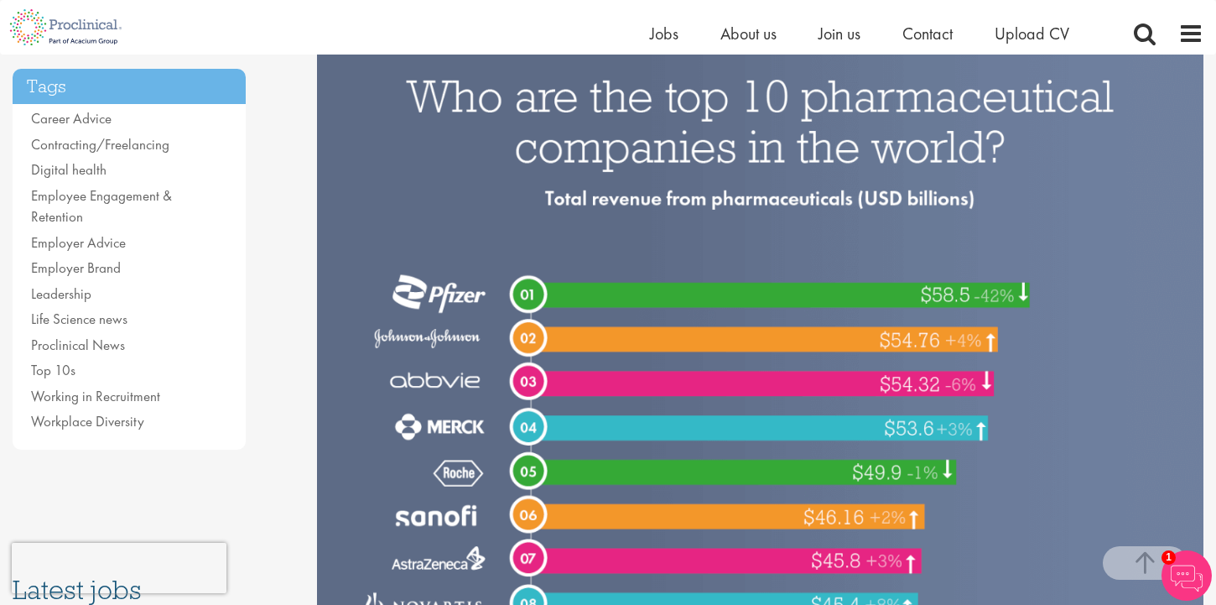
click at [352, 27] on div "Home Jobs About us Join us Contact Upload CV" at bounding box center [601, 27] width 1203 height 55
click at [87, 116] on link "Career Advice" at bounding box center [71, 118] width 81 height 18
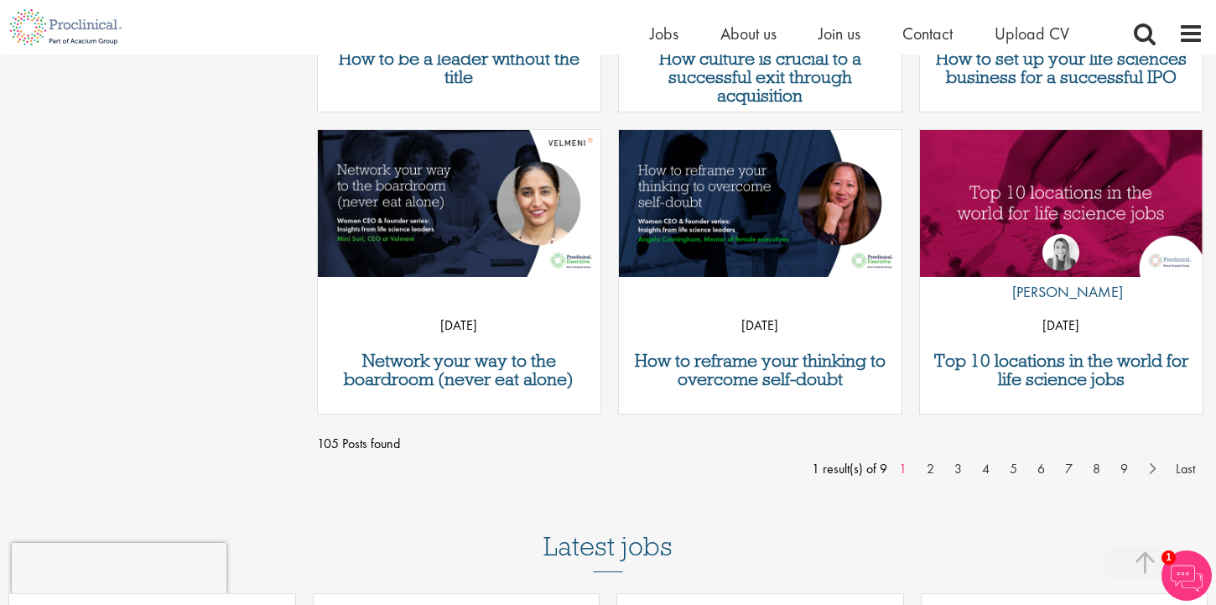
scroll to position [1391, 0]
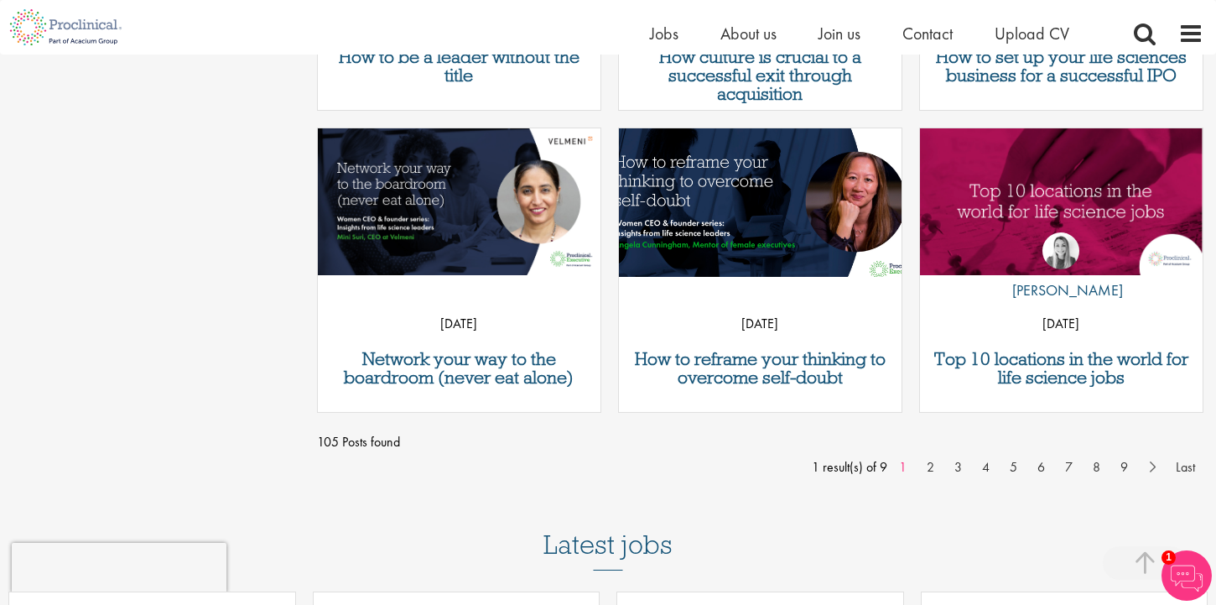
click at [787, 254] on img "Link to a post" at bounding box center [760, 201] width 340 height 176
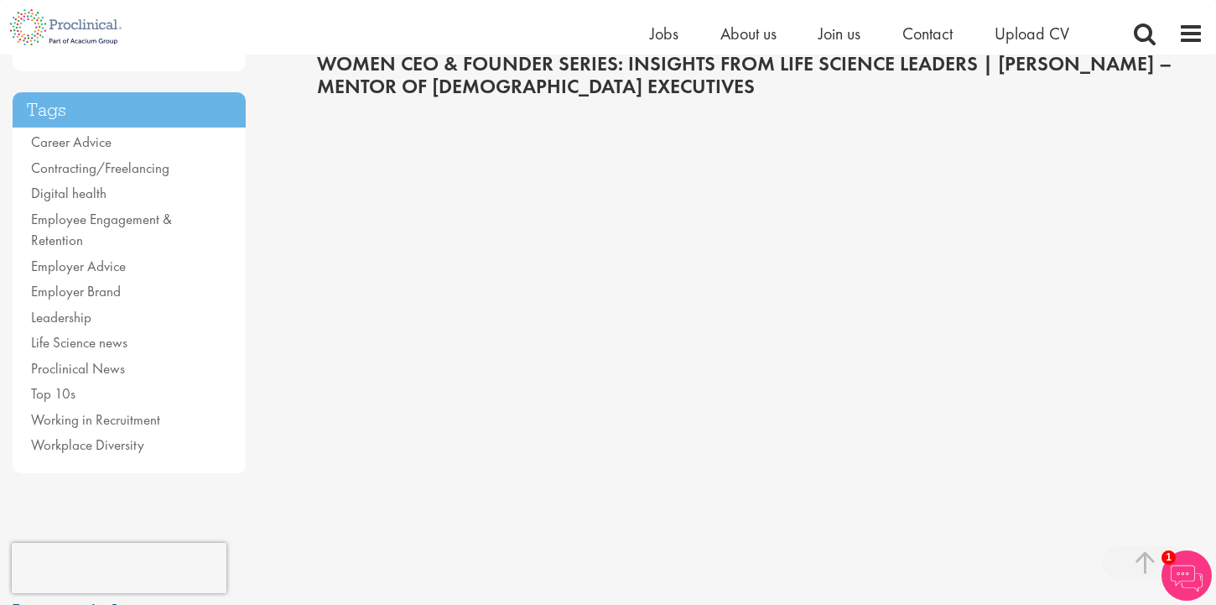
scroll to position [347, 0]
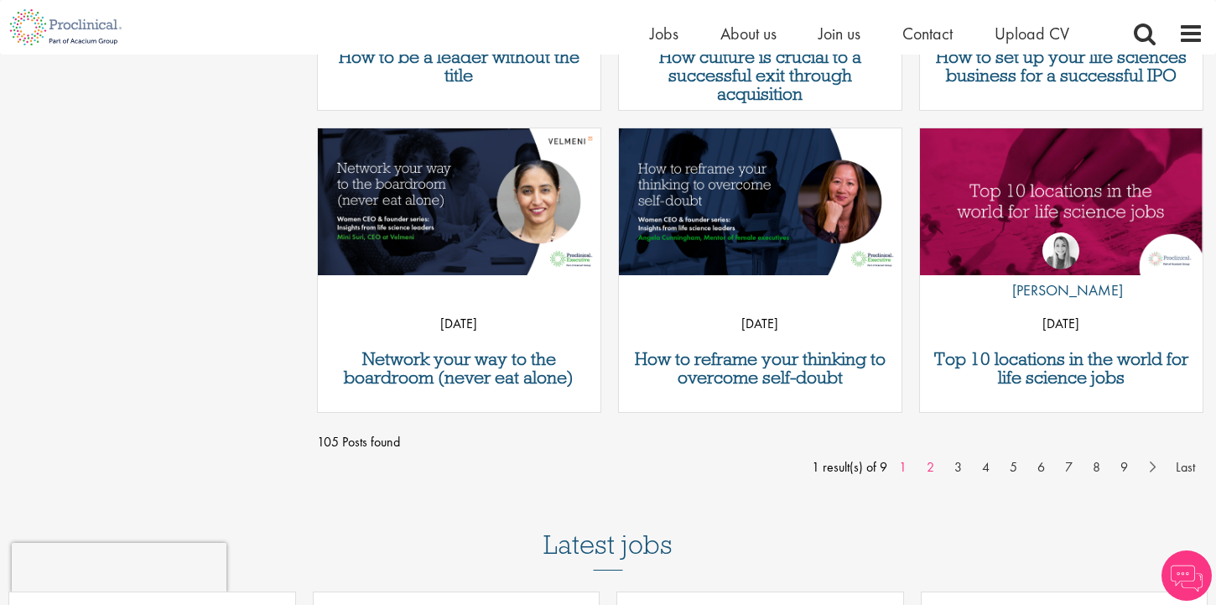
click at [933, 467] on link "2" at bounding box center [930, 467] width 24 height 20
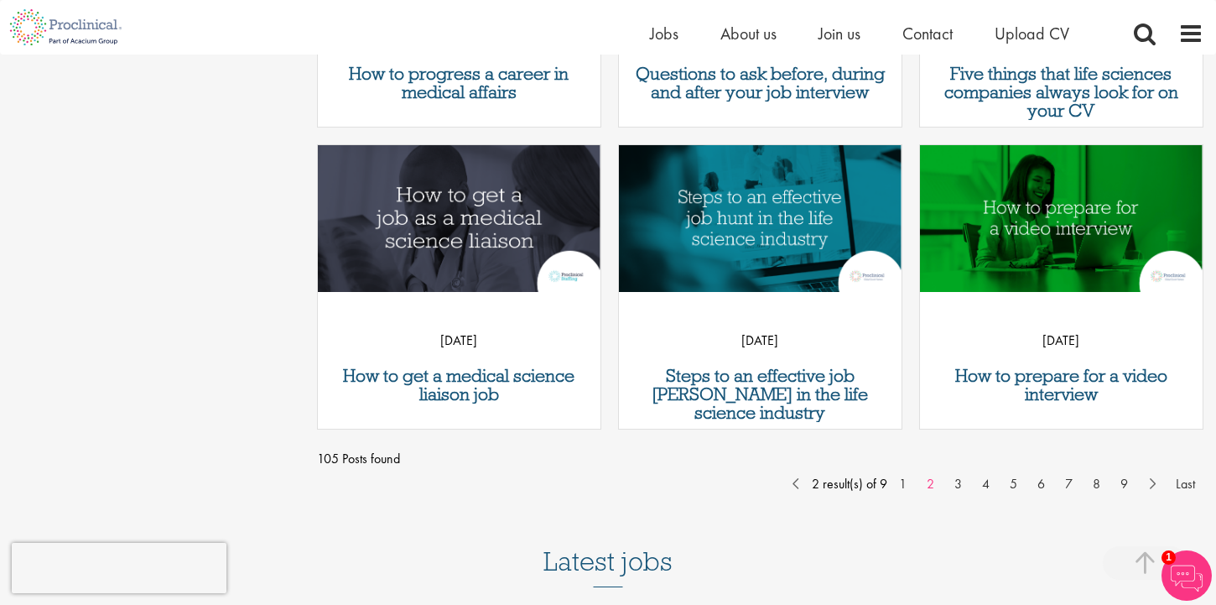
scroll to position [1377, 0]
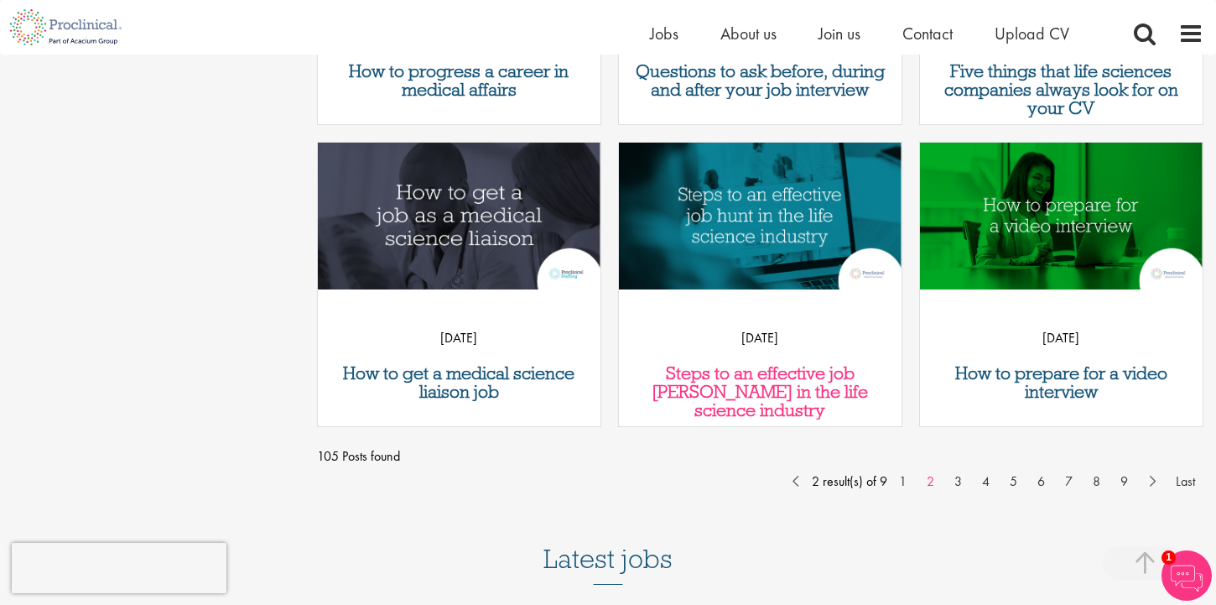
click at [842, 380] on h3 "Steps to an effective job [PERSON_NAME] in the life science industry" at bounding box center [760, 391] width 266 height 55
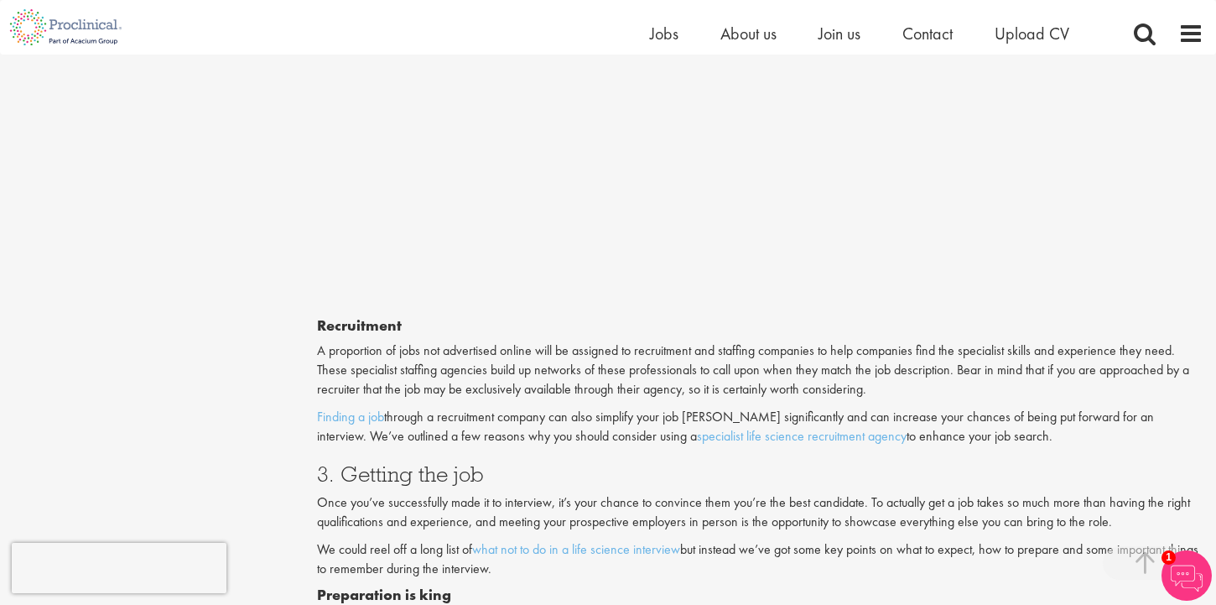
scroll to position [2524, 0]
